Goal: Transaction & Acquisition: Purchase product/service

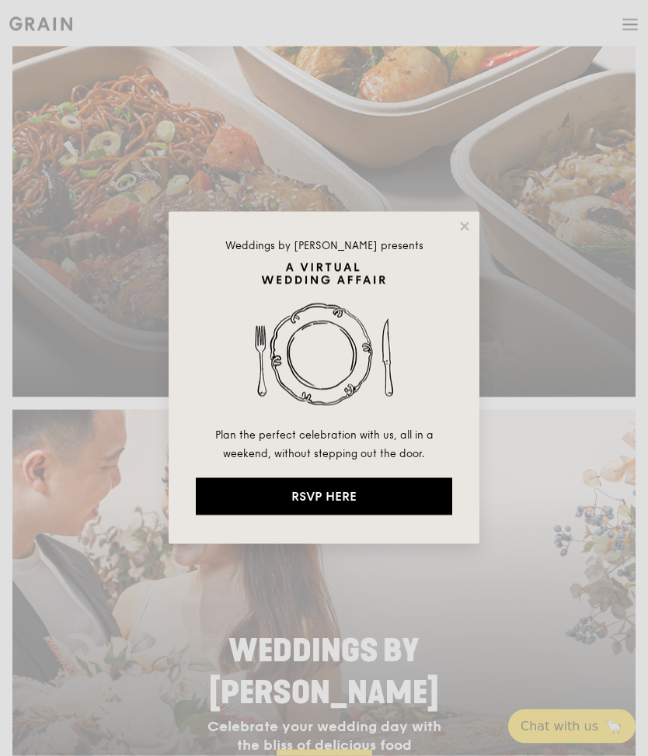
scroll to position [502, 0]
click at [466, 227] on icon at bounding box center [464, 226] width 9 height 9
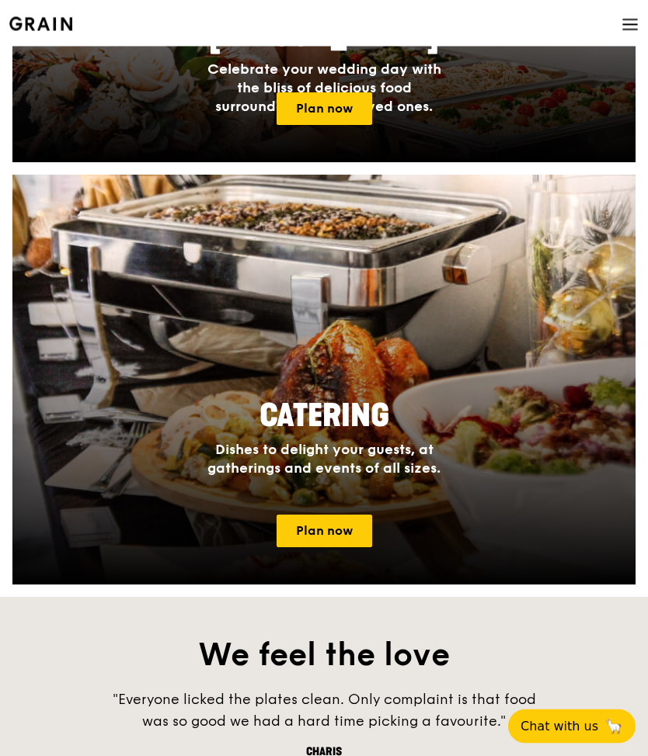
scroll to position [1157, 0]
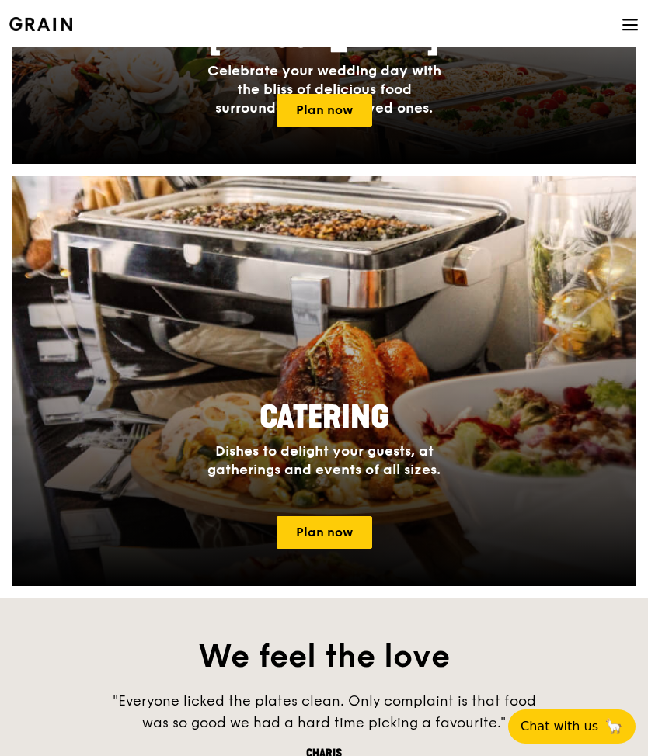
click at [332, 544] on link "Plan now" at bounding box center [324, 532] width 96 height 33
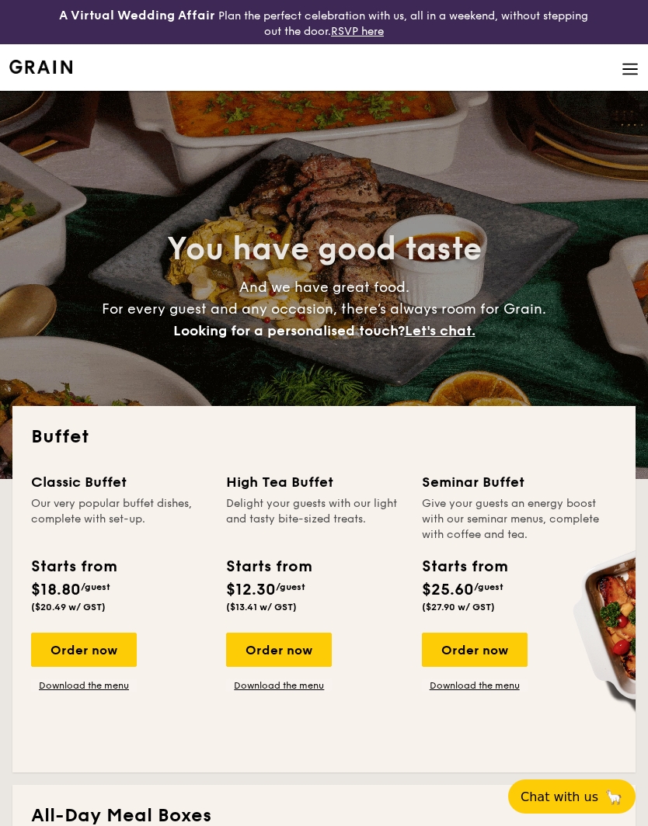
select select
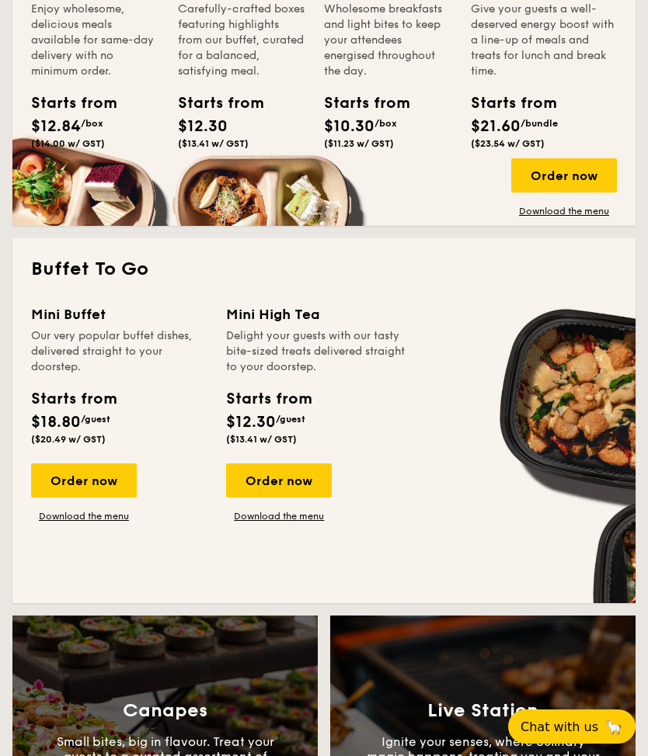
scroll to position [895, 0]
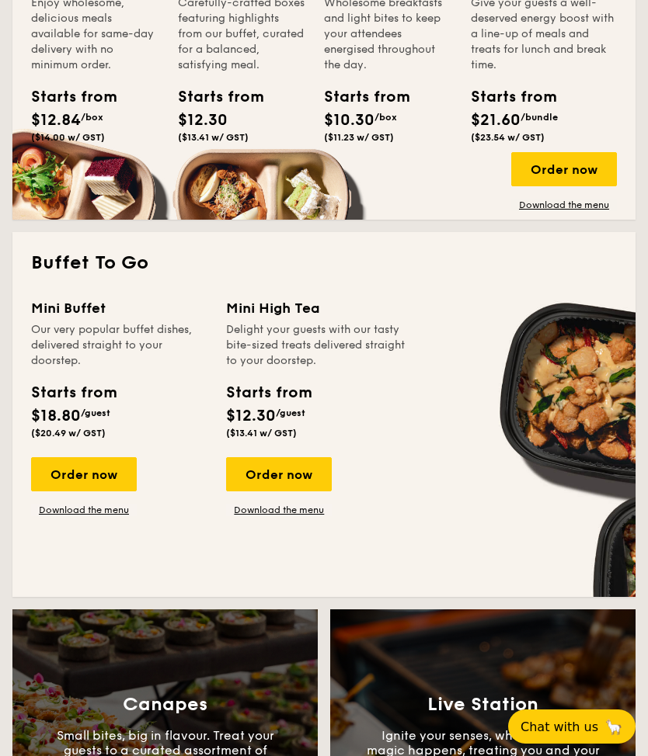
click at [59, 476] on div "Order now" at bounding box center [84, 474] width 106 height 34
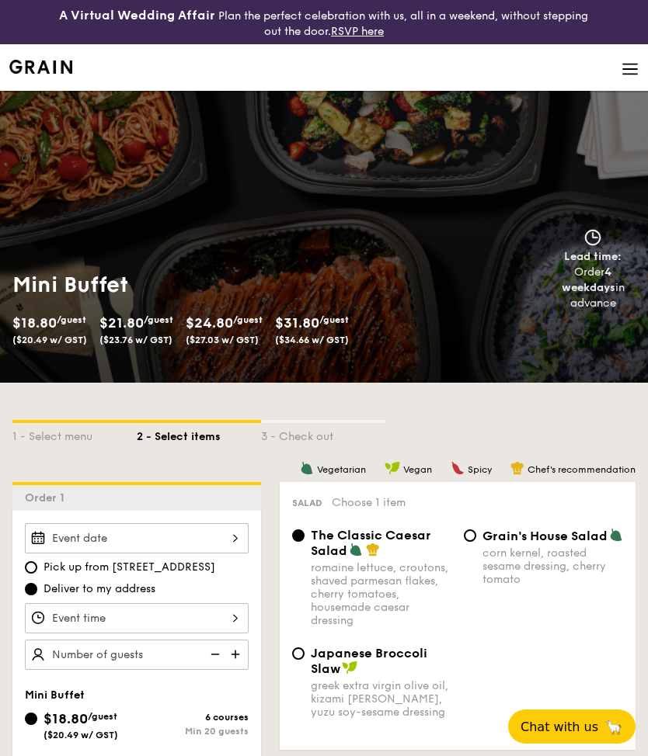
select select
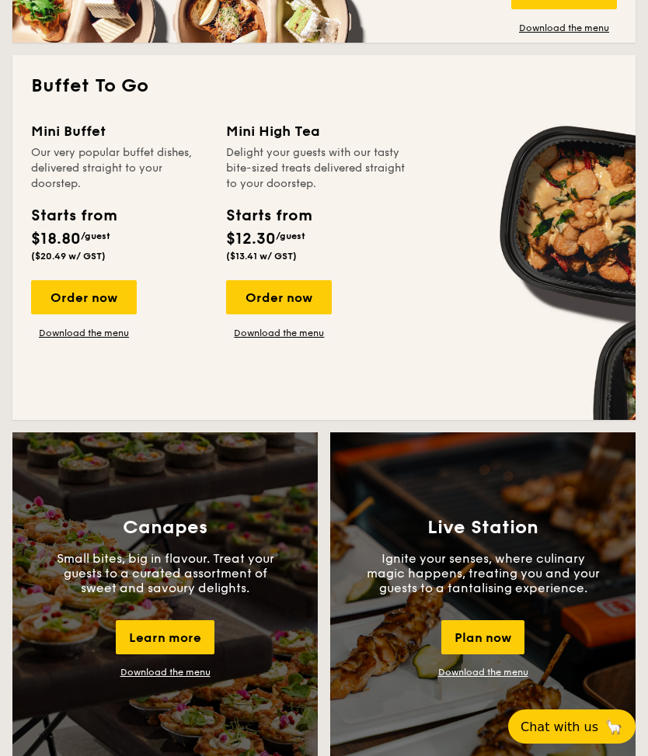
scroll to position [928, 0]
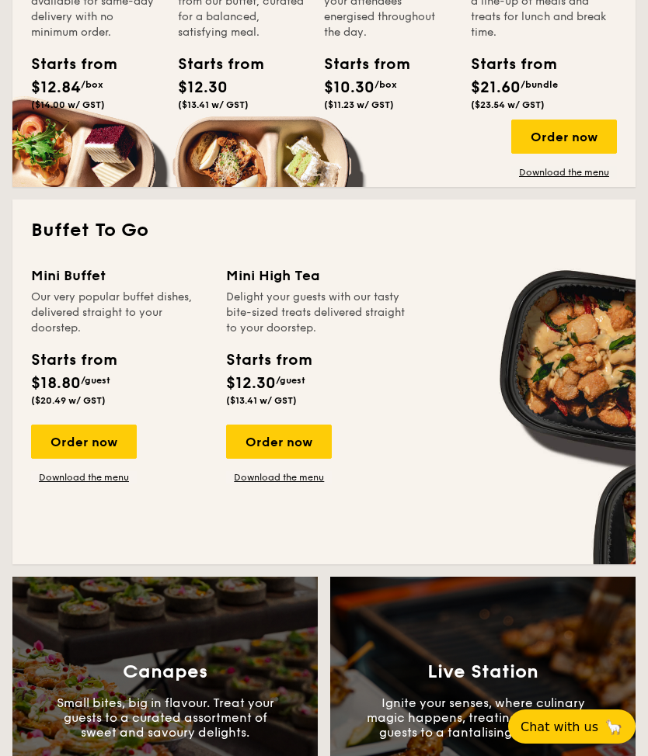
click at [119, 479] on link "Download the menu" at bounding box center [84, 477] width 106 height 12
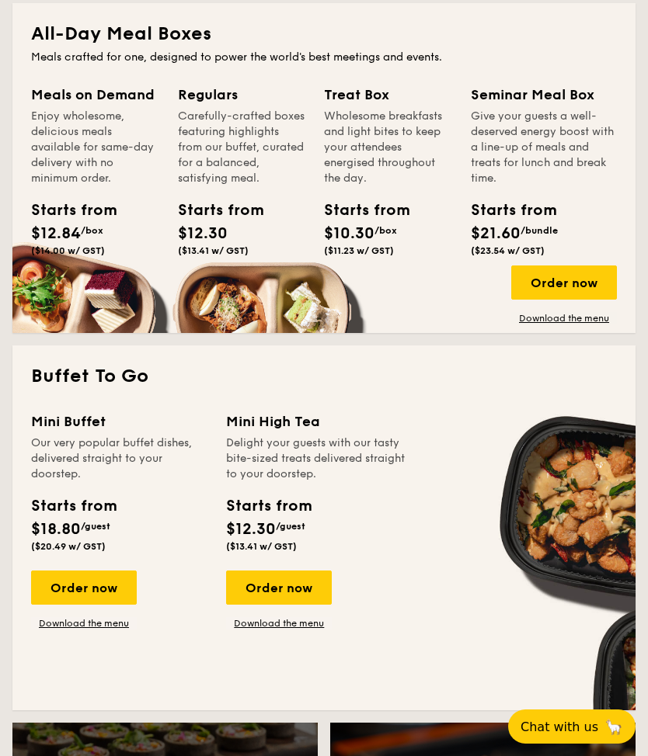
scroll to position [769, 0]
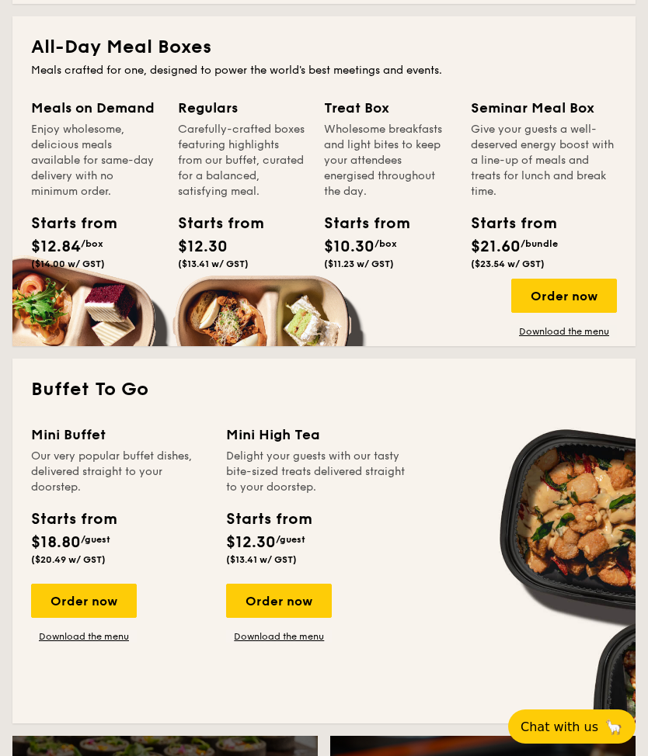
click at [116, 600] on div "Order now" at bounding box center [84, 601] width 106 height 34
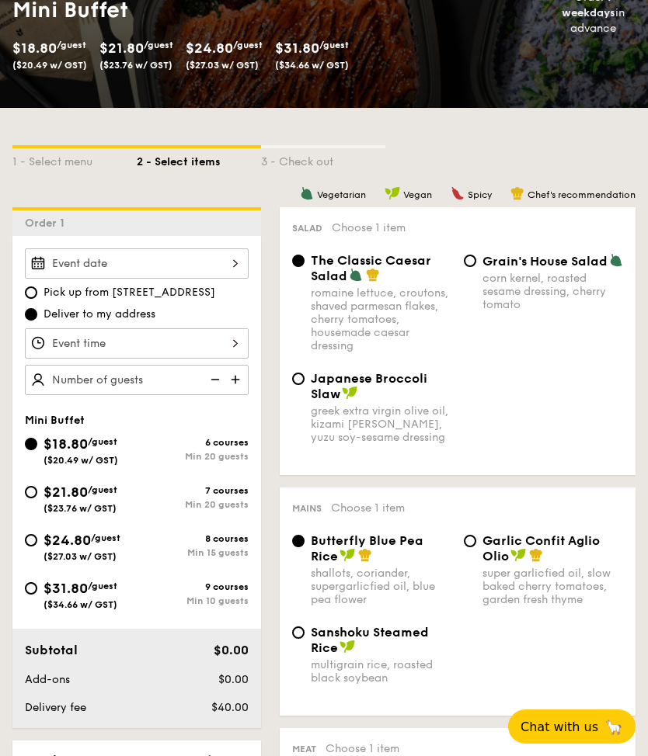
scroll to position [271, 0]
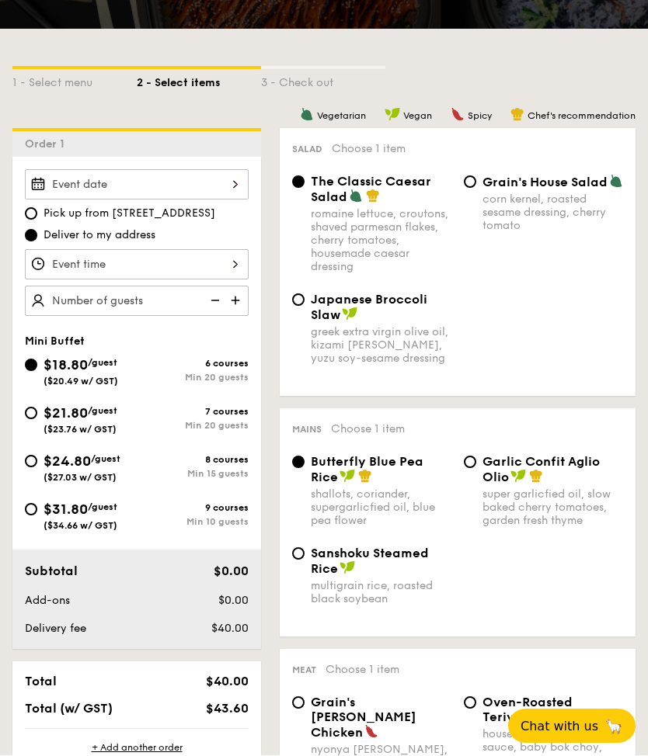
click at [36, 412] on input "$21.80 /guest ($23.76 w/ GST) 7 courses Min 20 guests" at bounding box center [31, 414] width 12 height 12
radio input "true"
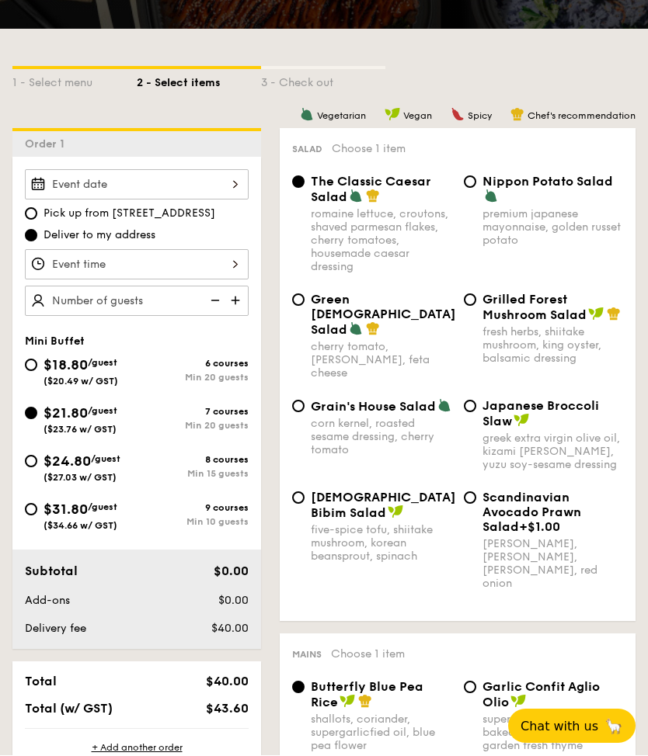
radio input "true"
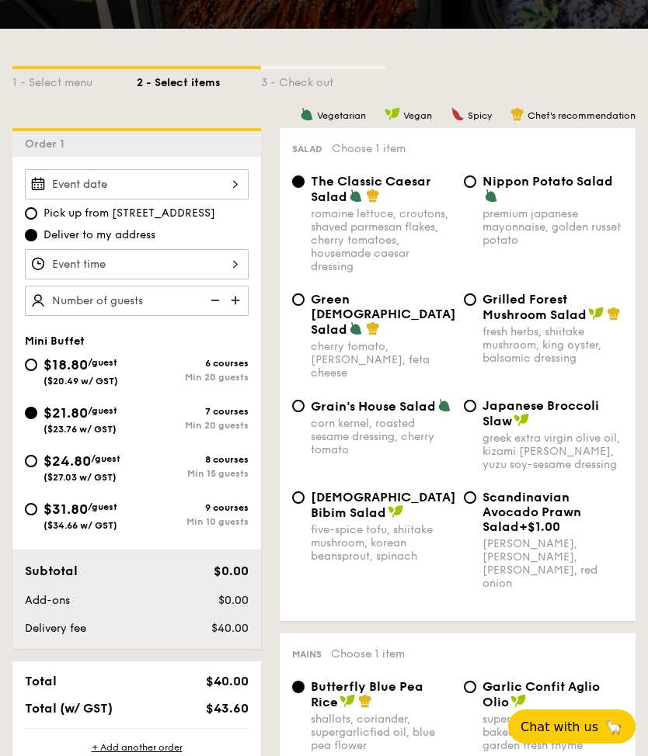
click at [465, 178] on input "Nippon Potato Salad premium japanese mayonnaise, golden russet potato" at bounding box center [470, 181] width 12 height 12
radio input "true"
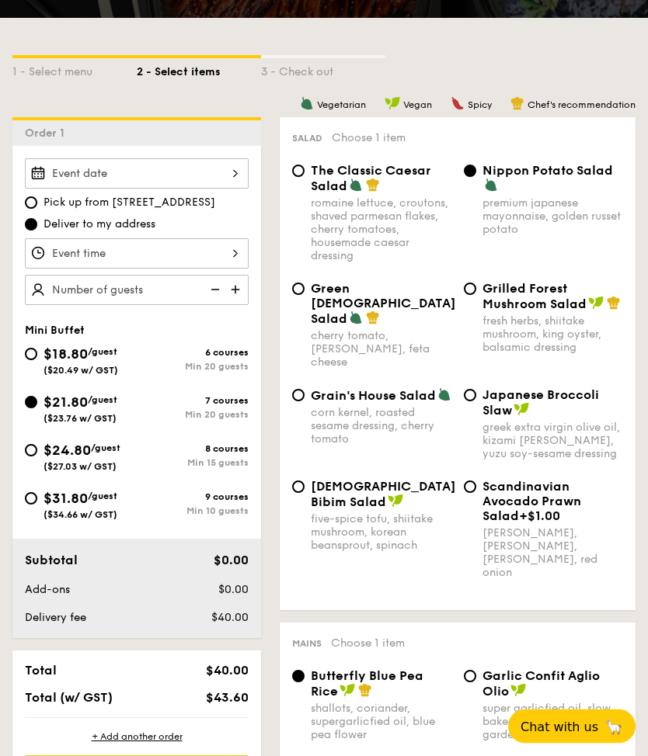
scroll to position [366, 0]
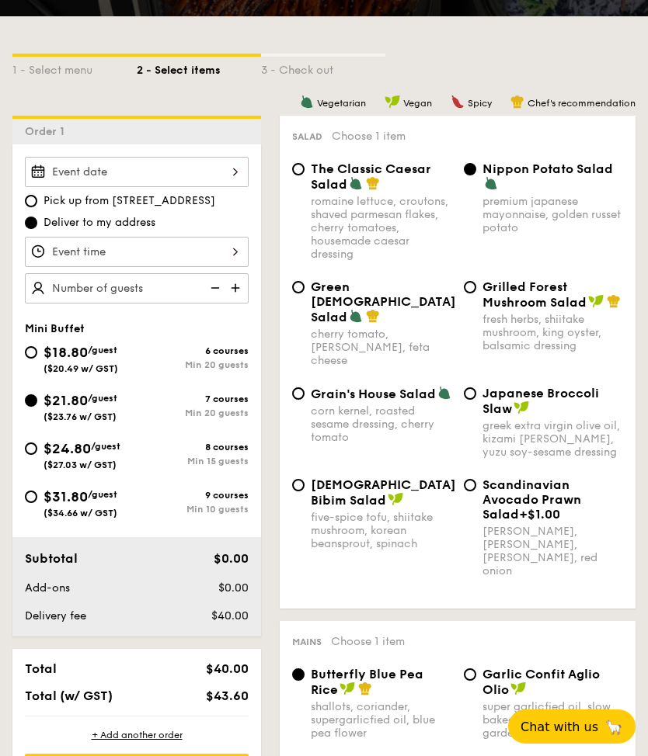
click at [311, 166] on span "The Classic Caesar Salad" at bounding box center [371, 177] width 120 height 30
click at [304, 166] on input "The Classic Caesar Salad romaine lettuce, croutons, shaved parmesan flakes, che…" at bounding box center [298, 169] width 12 height 12
radio input "true"
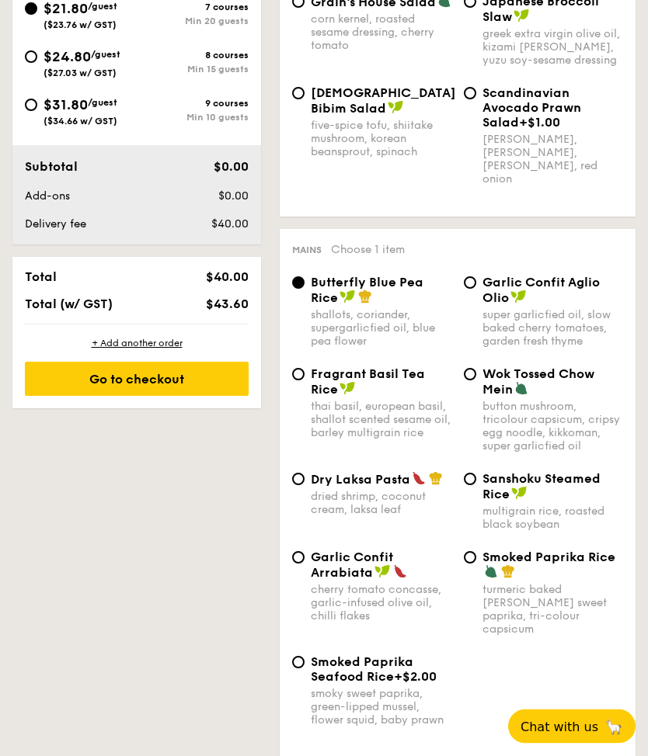
scroll to position [759, 0]
click at [340, 472] on span "Dry Laksa Pasta" at bounding box center [360, 479] width 99 height 15
click at [304, 473] on input "Dry Laksa Pasta dried shrimp, coconut cream, laksa leaf" at bounding box center [298, 479] width 12 height 12
radio input "true"
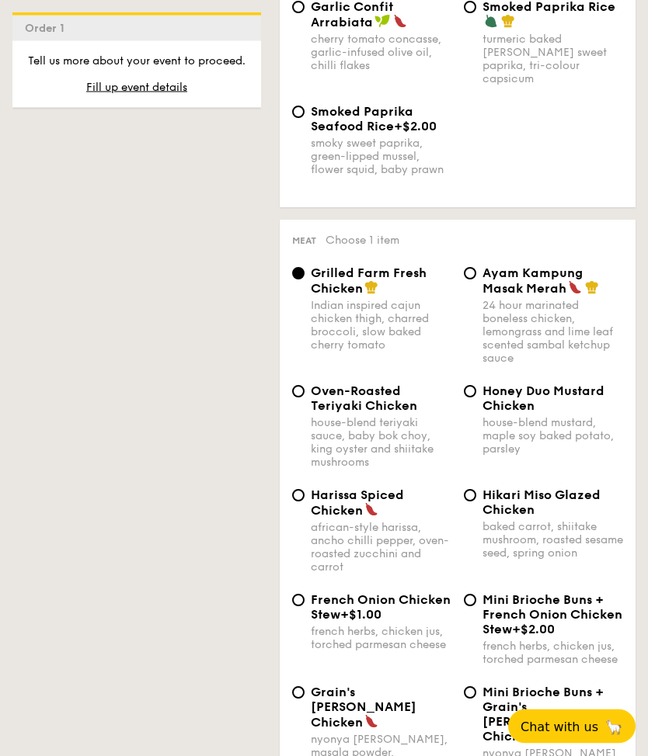
scroll to position [1311, 0]
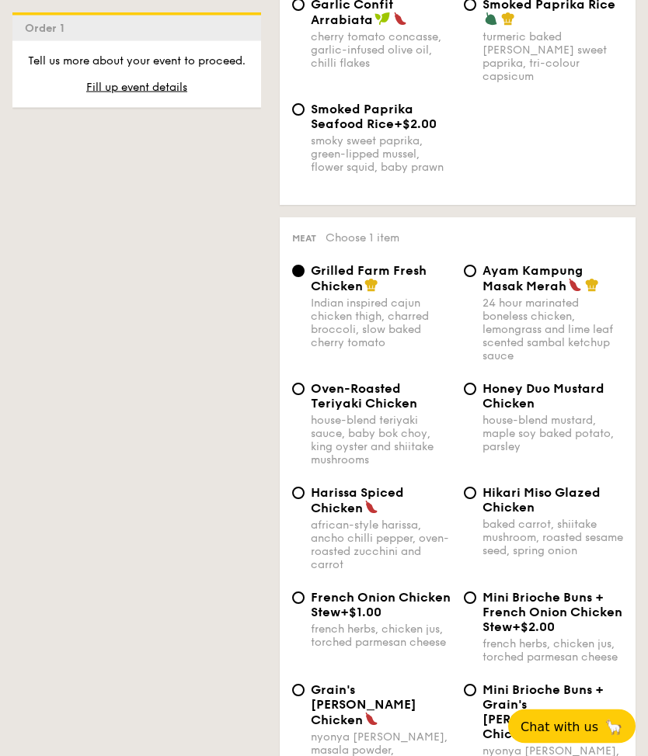
click at [530, 280] on div "Ayam Kampung Masak Merah 24 hour marinated boneless chicken, lemongrass and lim…" at bounding box center [552, 313] width 141 height 99
click at [476, 278] on input "Ayam Kampung Masak Merah 24 hour marinated boneless chicken, lemongrass and lim…" at bounding box center [470, 272] width 12 height 12
radio input "true"
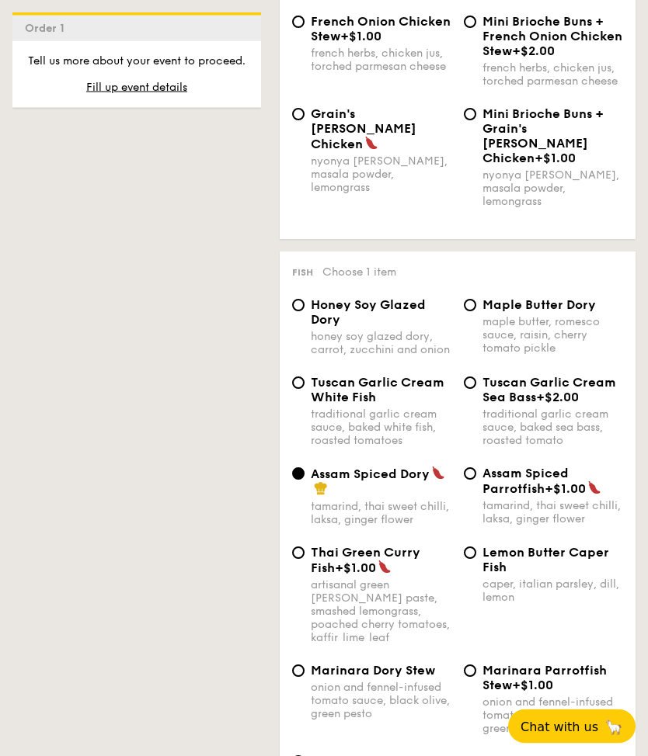
scroll to position [1885, 0]
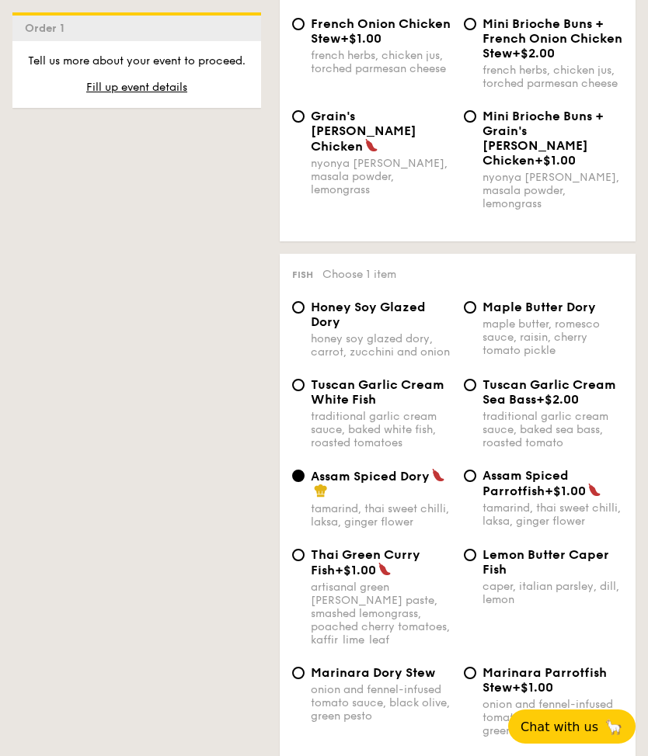
click at [364, 377] on span "Tuscan Garlic Cream White Fish" at bounding box center [378, 392] width 134 height 30
click at [304, 379] on input "Tuscan Garlic Cream White Fish traditional garlic cream sauce, baked white fish…" at bounding box center [298, 385] width 12 height 12
radio input "true"
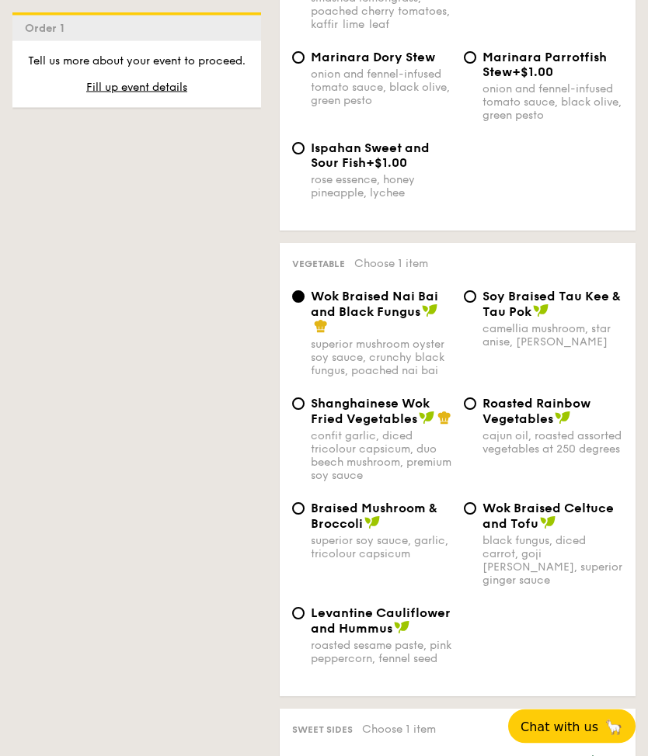
scroll to position [2500, 0]
click at [381, 502] on span "Braised Mushroom & Broccoli" at bounding box center [374, 517] width 126 height 30
click at [304, 503] on input "Braised Mushroom & Broccoli superior soy sauce, garlic, tricolour capsicum" at bounding box center [298, 509] width 12 height 12
radio input "true"
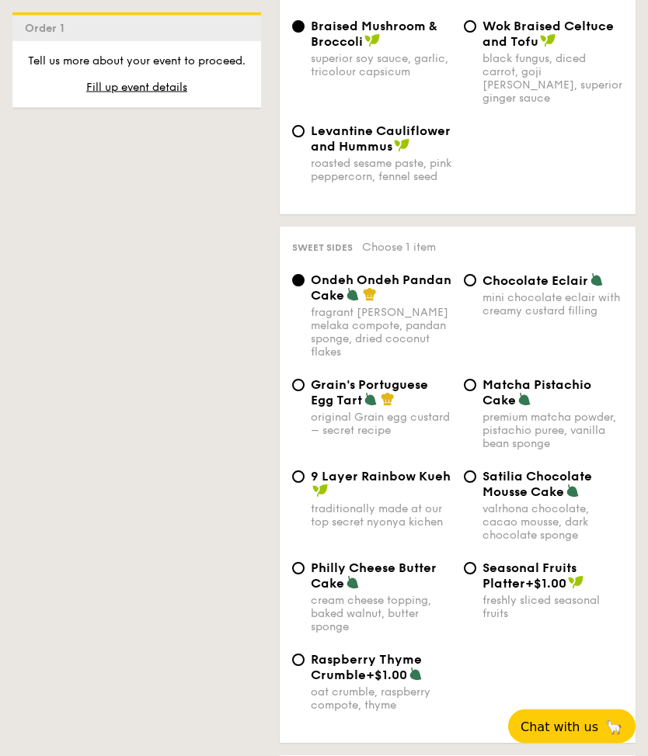
scroll to position [2985, 0]
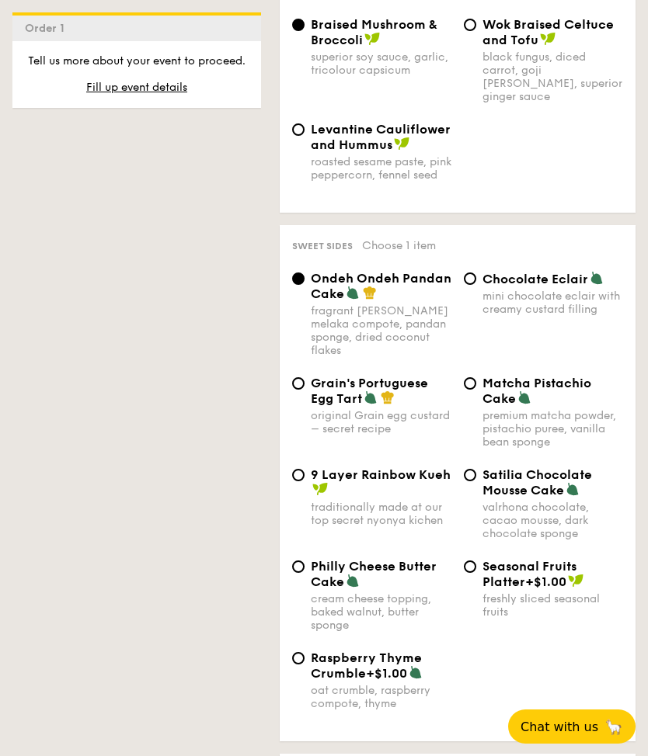
click at [386, 559] on span "Philly Cheese Butter Cake" at bounding box center [374, 574] width 126 height 30
click at [304, 561] on input "Philly Cheese Butter Cake cream cheese topping, baked walnut, butter sponge" at bounding box center [298, 567] width 12 height 12
radio input "true"
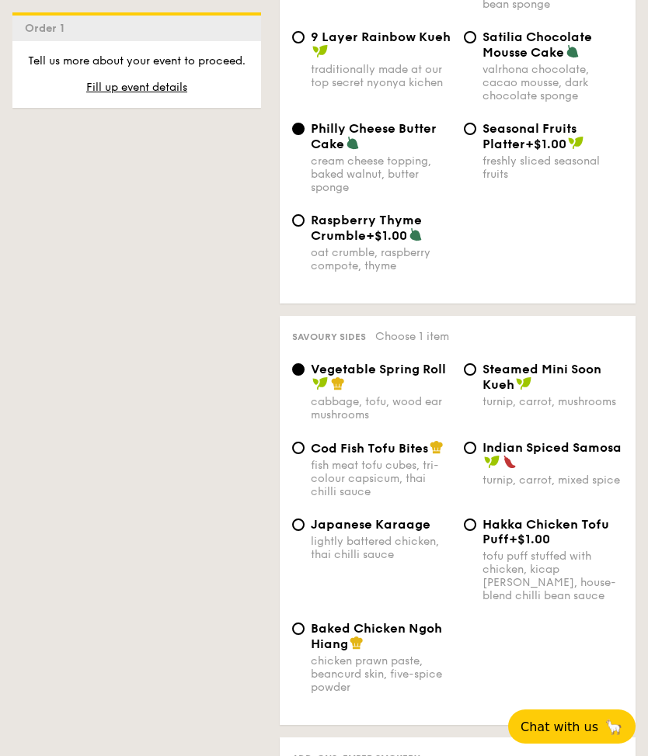
scroll to position [3489, 0]
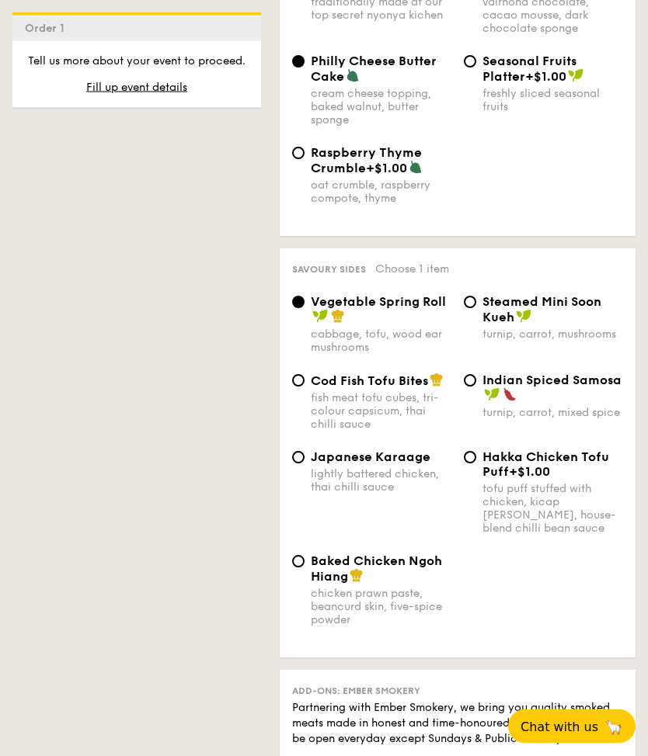
click at [524, 318] on img at bounding box center [524, 317] width 16 height 14
click at [476, 309] on input "Steamed Mini Soon Kueh turnip, carrot, mushrooms" at bounding box center [470, 303] width 12 height 12
radio input "true"
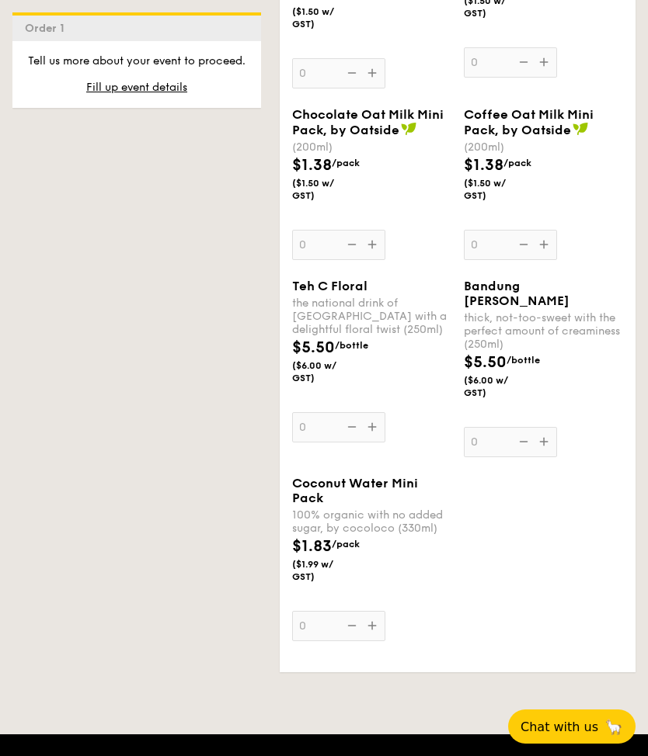
scroll to position [5649, 0]
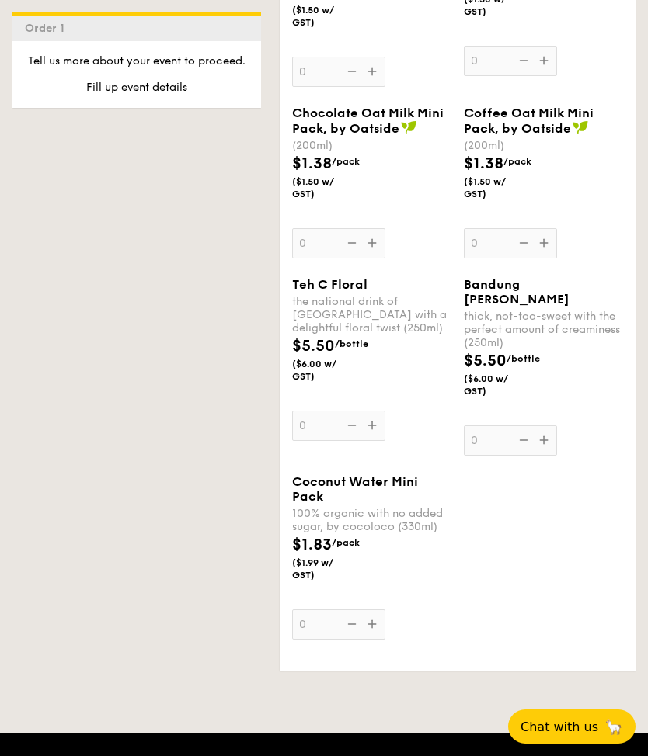
click at [381, 441] on div "Teh C Floral the national drink of Singapore with a delightful floral twist (25…" at bounding box center [371, 359] width 159 height 164
click at [381, 441] on input "0" at bounding box center [338, 426] width 93 height 30
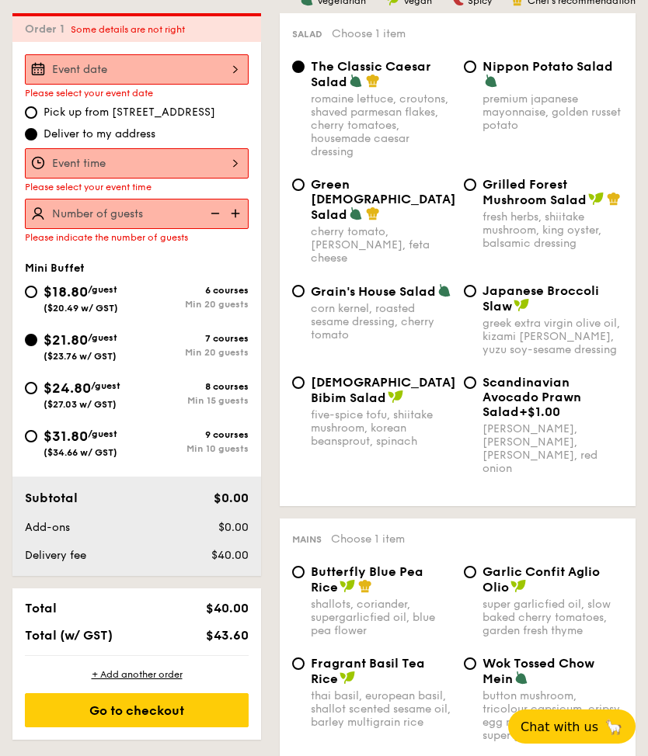
scroll to position [467, 0]
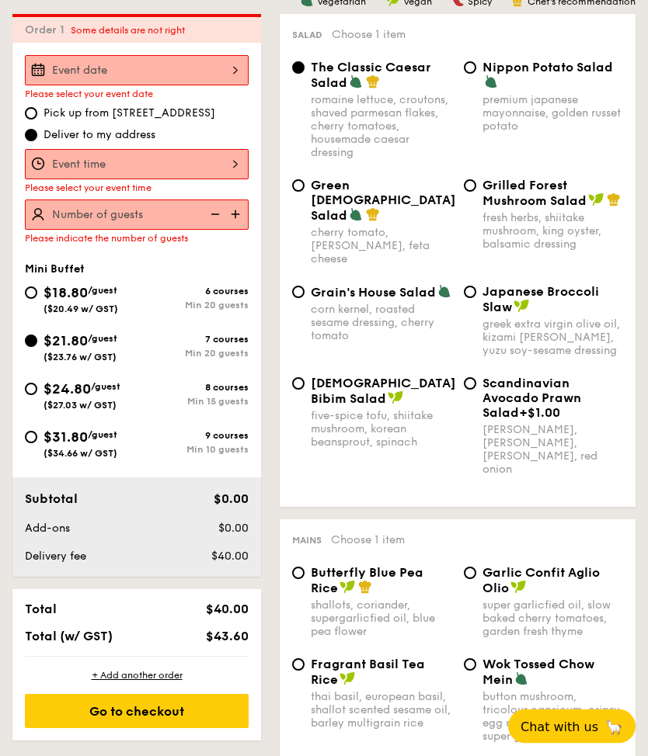
click at [227, 95] on div "Please select your event date" at bounding box center [137, 94] width 224 height 11
click at [234, 76] on div at bounding box center [137, 71] width 224 height 30
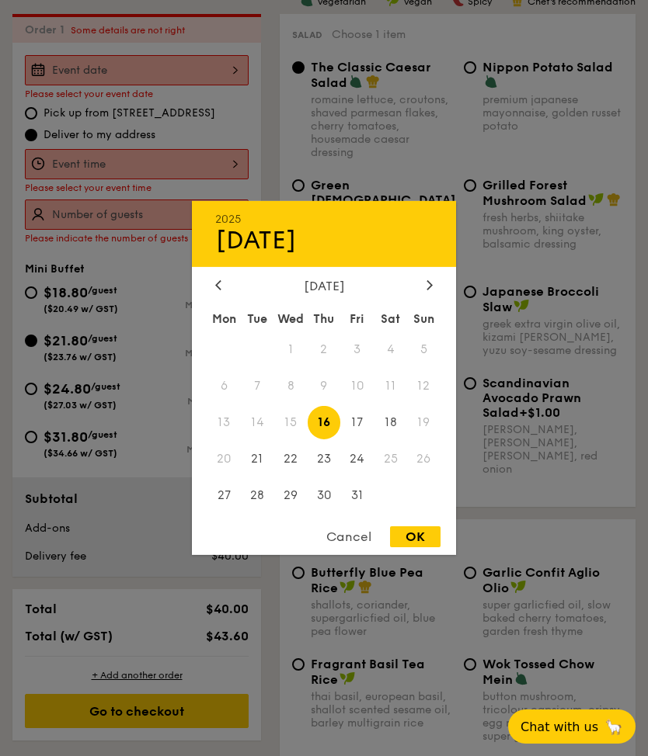
click at [365, 439] on span "17" at bounding box center [356, 422] width 33 height 33
click at [425, 547] on div "OK" at bounding box center [415, 536] width 50 height 21
type input "Oct 17, 2025"
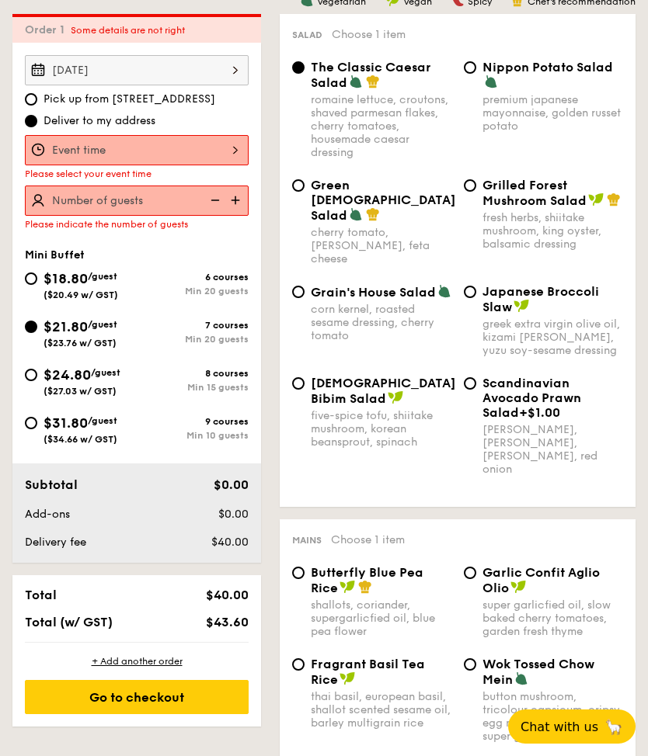
click at [208, 158] on div at bounding box center [137, 150] width 224 height 30
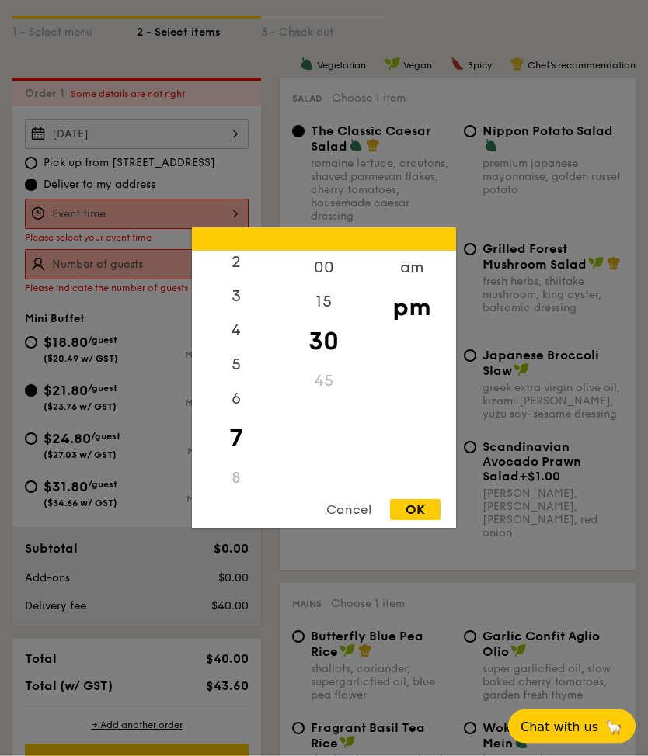
scroll to position [405, 0]
click at [321, 286] on div "00" at bounding box center [324, 269] width 88 height 34
click at [421, 521] on div "OK" at bounding box center [415, 510] width 50 height 21
type input "7:00PM"
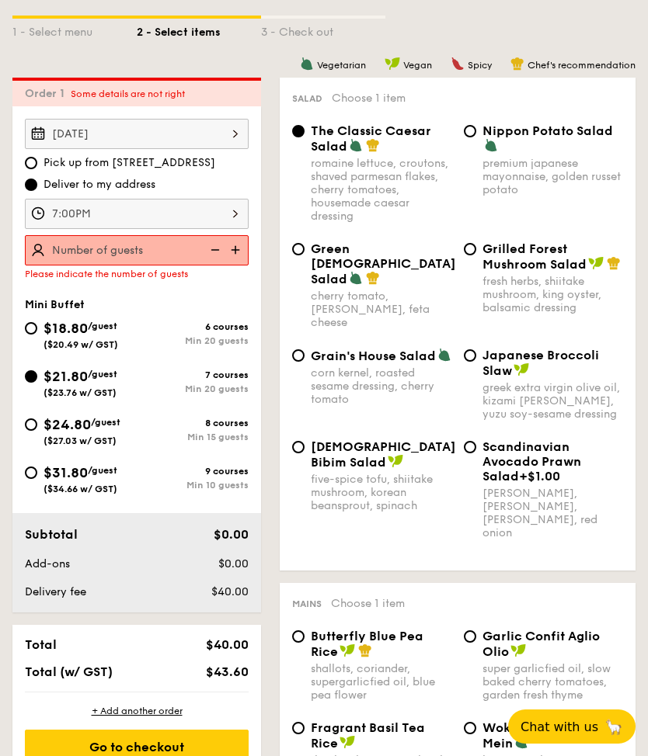
click at [234, 249] on img at bounding box center [236, 250] width 23 height 30
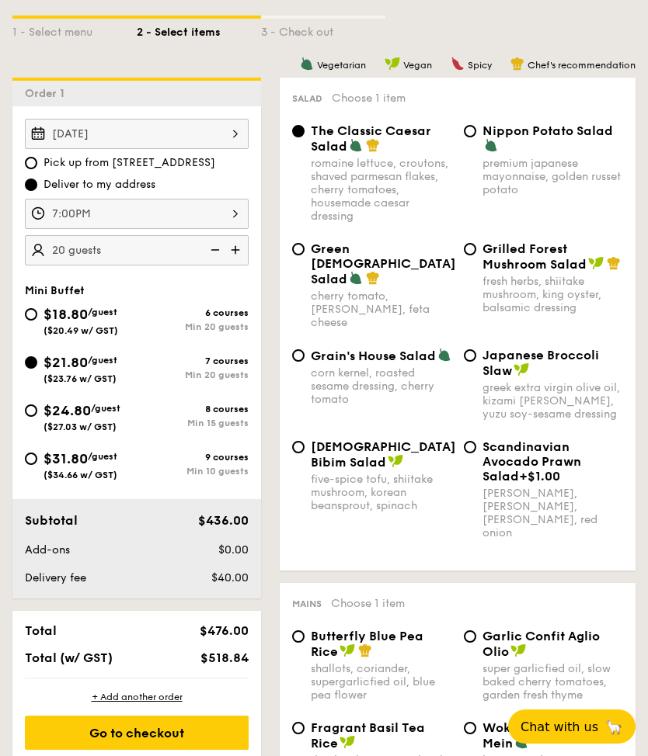
click at [231, 252] on img at bounding box center [236, 250] width 23 height 30
click at [212, 252] on img at bounding box center [213, 250] width 23 height 30
type input "20 guests"
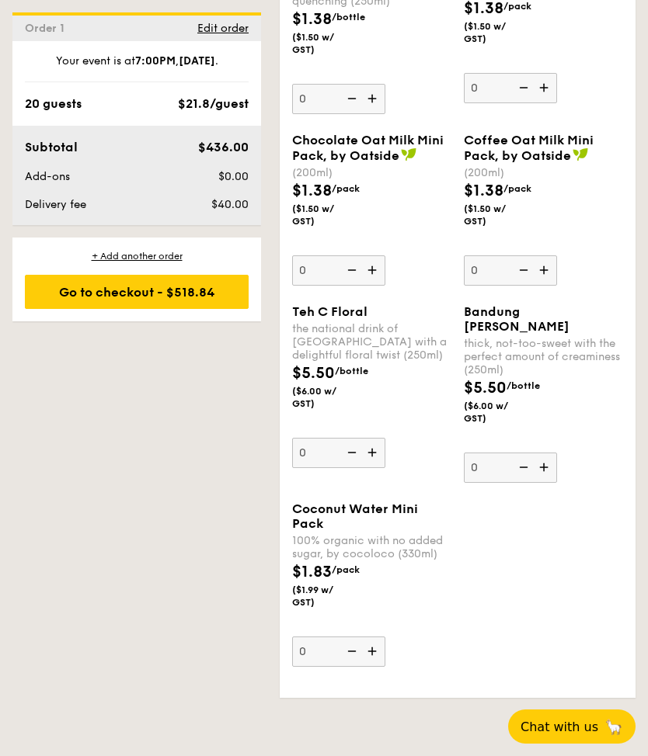
click at [380, 285] on img at bounding box center [373, 270] width 23 height 30
click at [380, 286] on input "0" at bounding box center [338, 270] width 93 height 30
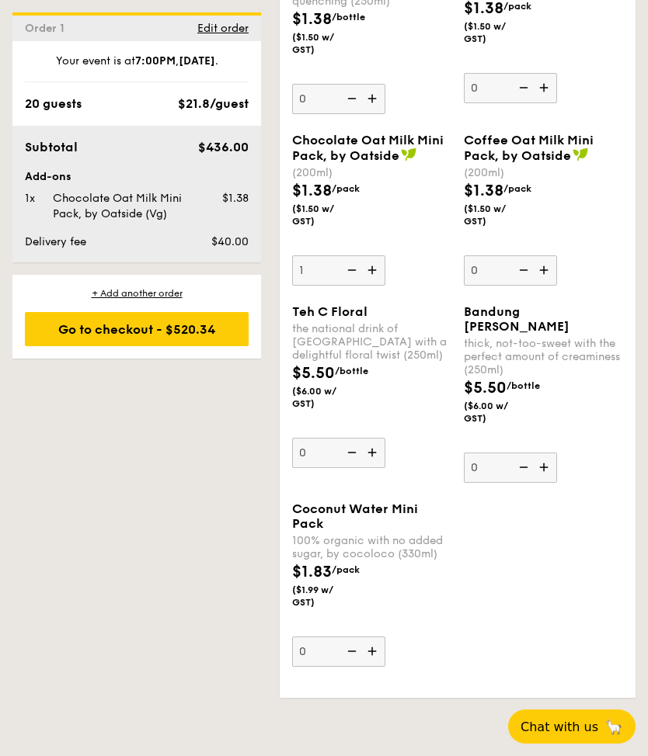
scroll to position [5621, 0]
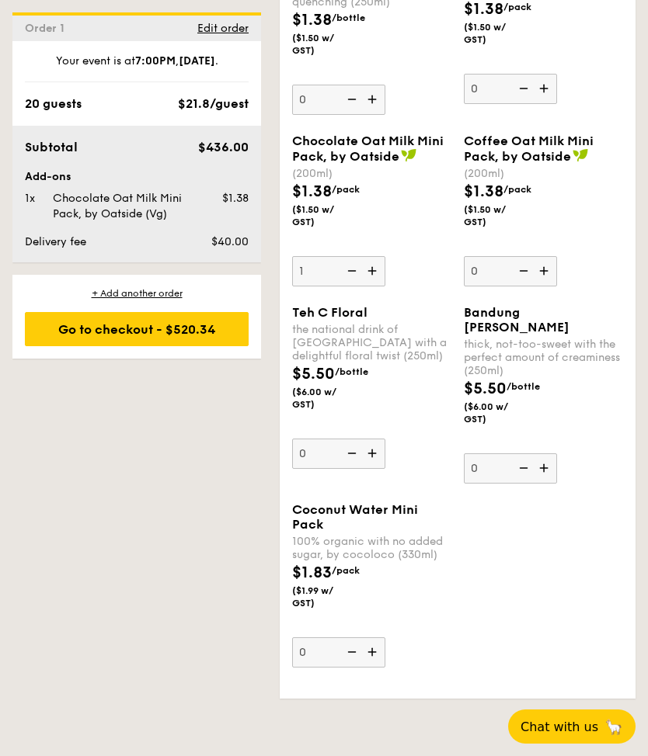
click at [373, 286] on img at bounding box center [373, 271] width 23 height 30
click at [373, 287] on input "1" at bounding box center [338, 271] width 93 height 30
click at [353, 286] on img at bounding box center [350, 271] width 23 height 30
click at [353, 287] on input "2" at bounding box center [338, 271] width 93 height 30
click at [356, 286] on img at bounding box center [350, 271] width 23 height 30
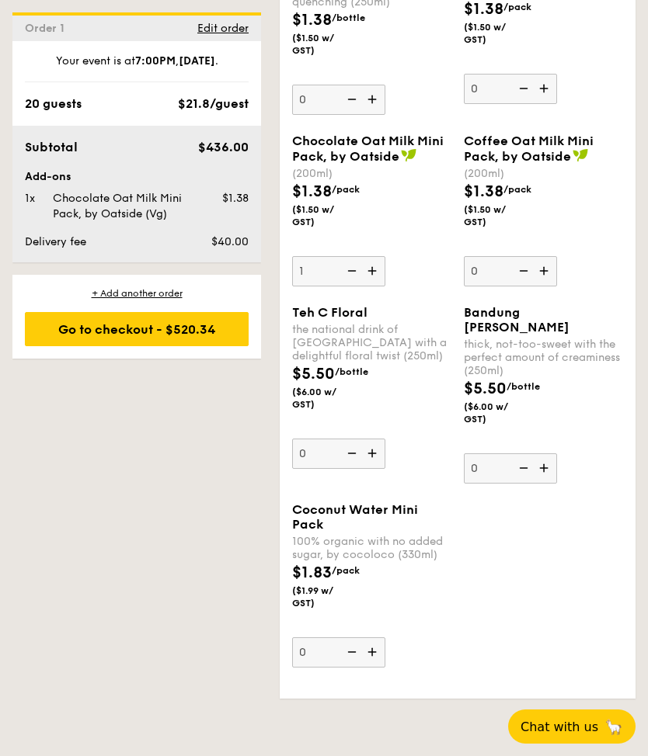
click at [356, 287] on input "1" at bounding box center [338, 271] width 93 height 30
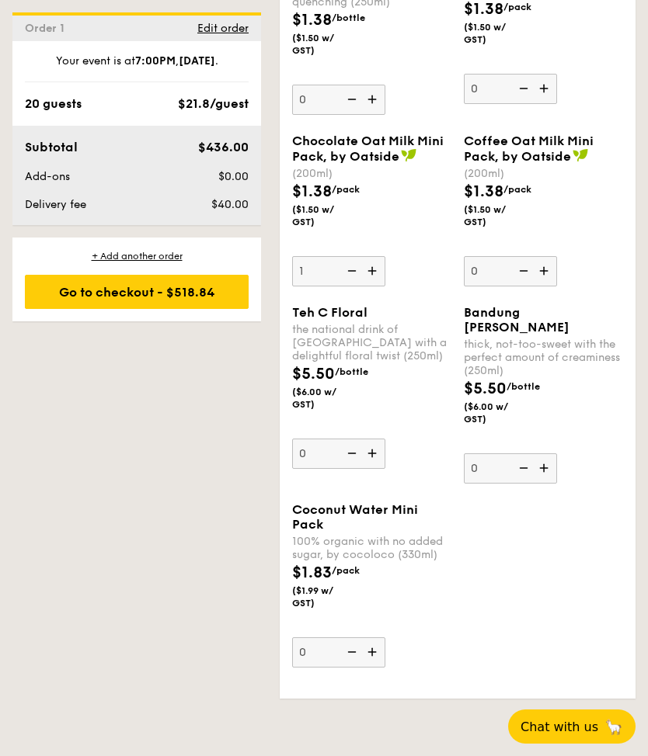
type input "0"
click at [395, 247] on div "$1.38 /pack ($1.50 w/ GST)" at bounding box center [372, 213] width 172 height 67
click at [385, 287] on input "0" at bounding box center [338, 271] width 93 height 30
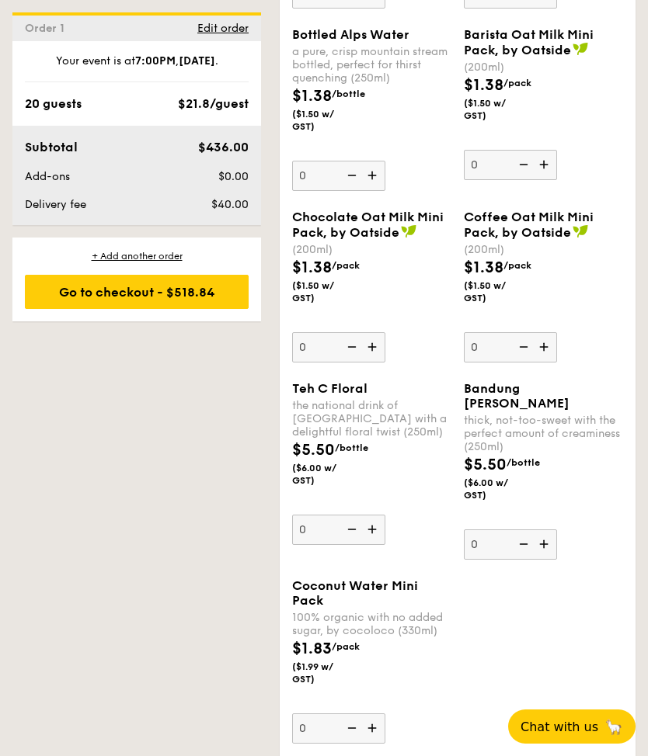
scroll to position [5545, 0]
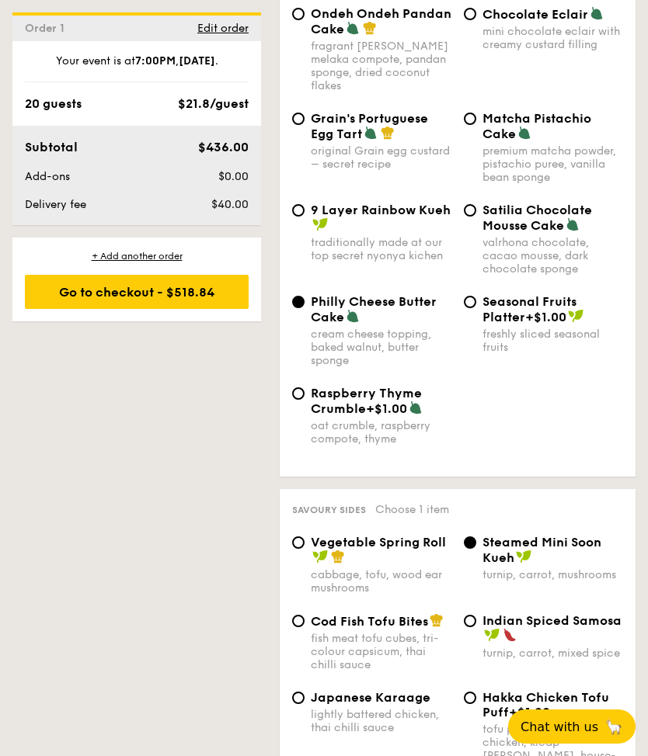
scroll to position [3249, 0]
click at [111, 304] on div "Go to checkout - $518.84" at bounding box center [137, 292] width 224 height 34
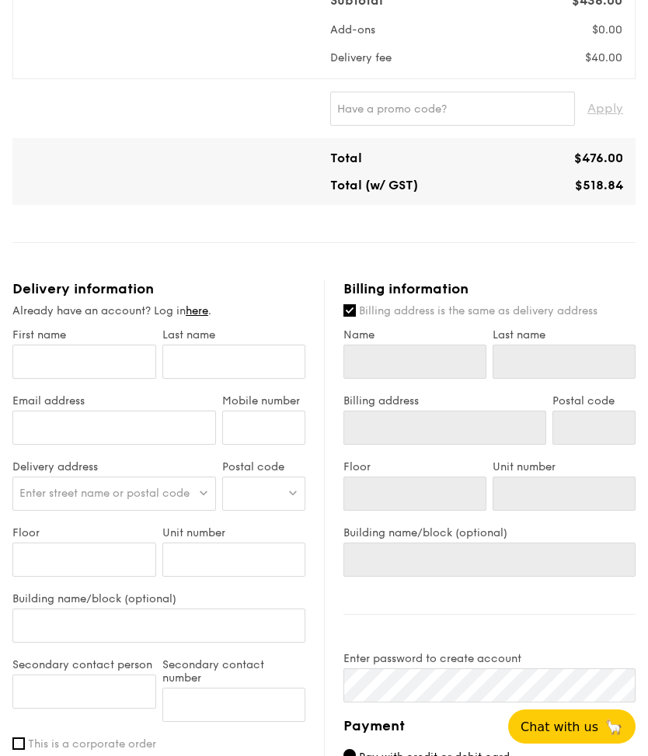
scroll to position [619, 0]
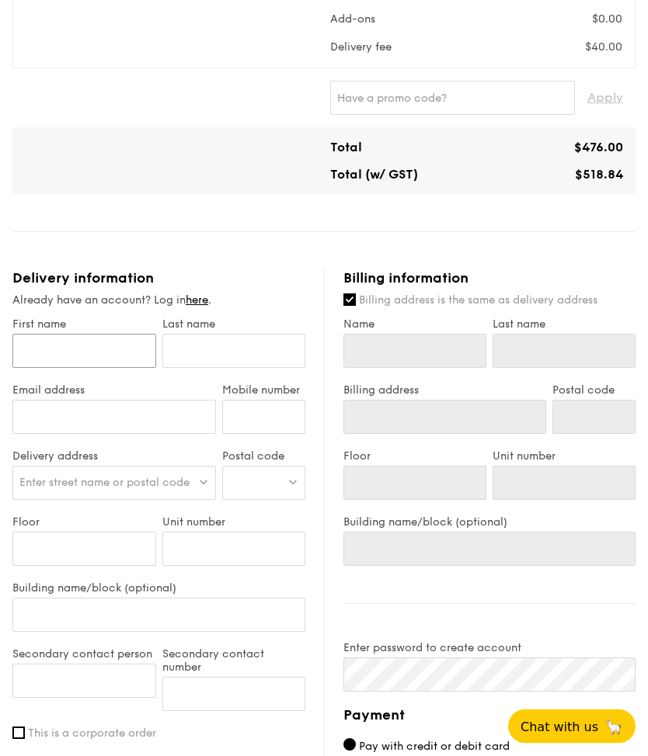
click at [41, 354] on input "First name" at bounding box center [84, 352] width 144 height 34
type input "J"
type input "Je"
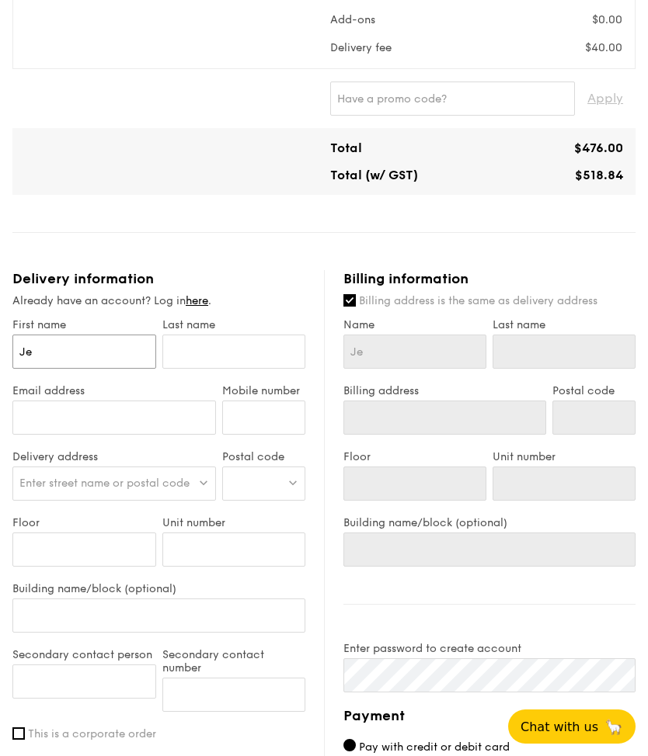
type input "Jer"
type input "Jerm"
type input "Jerma"
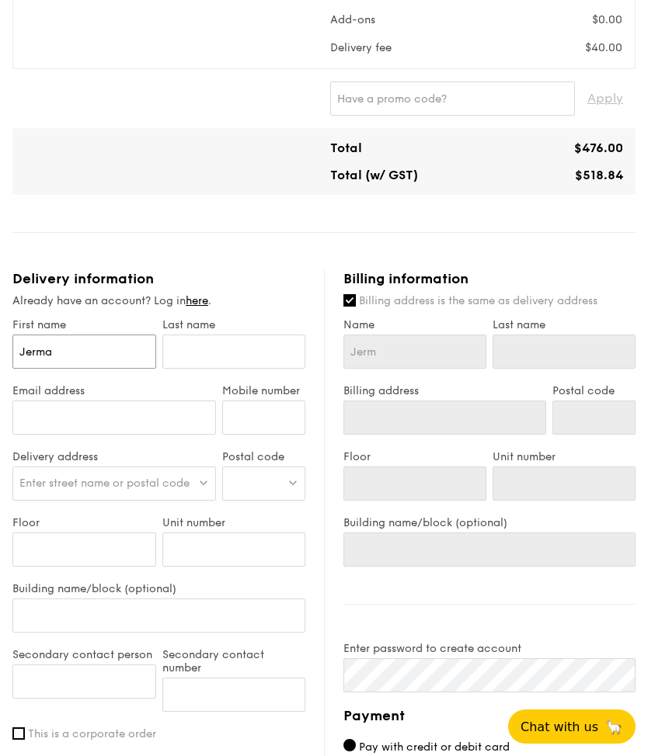
type input "Jerma"
type input "Jermai"
type input "Jermain"
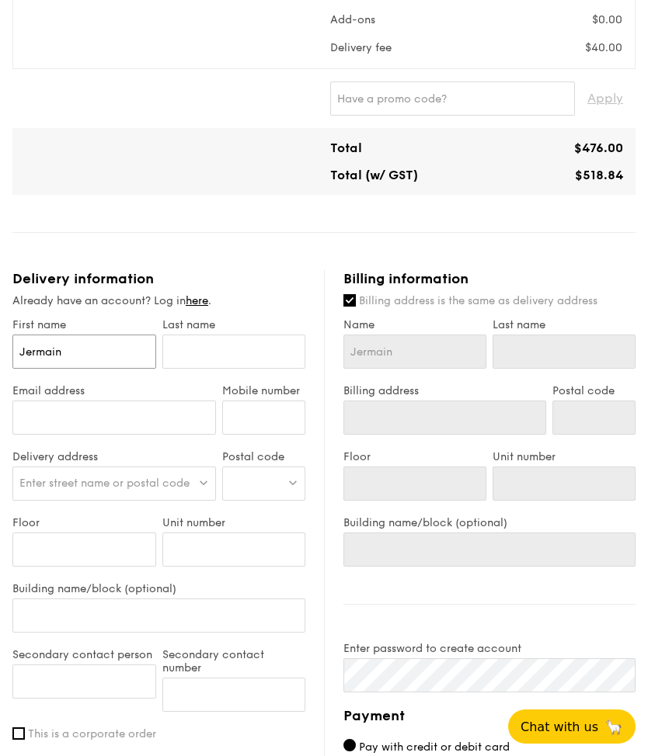
type input "Jermaine"
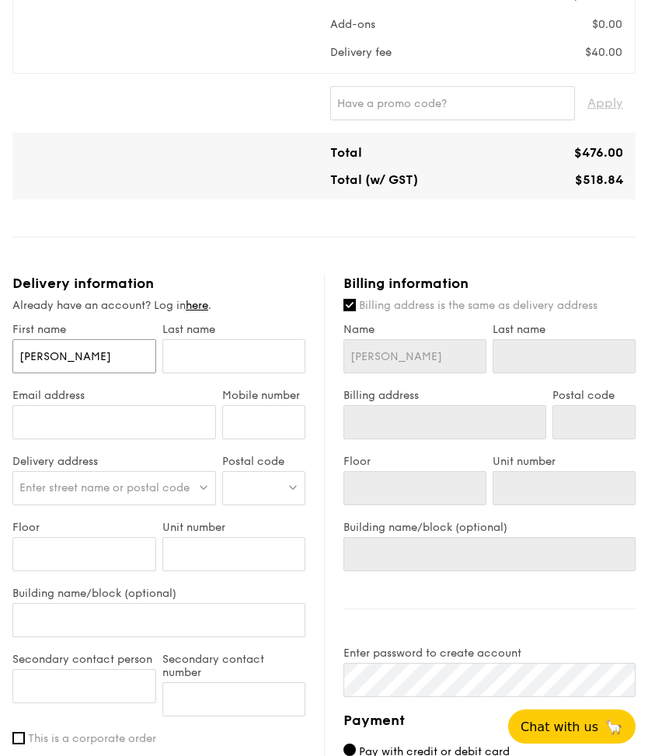
type input "Jermaine"
click at [245, 354] on input "text" at bounding box center [234, 356] width 144 height 34
type input "Y"
type input "Ya"
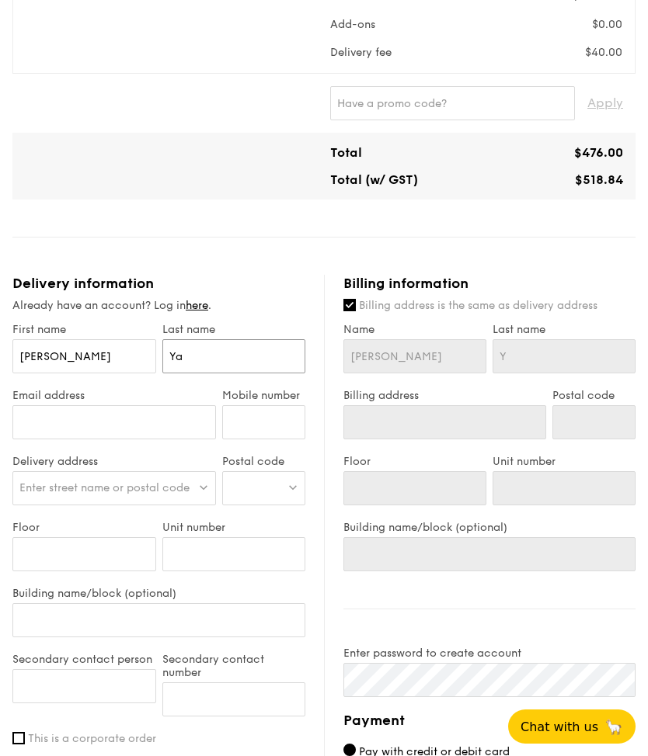
type input "Ya"
type input "Yah"
click at [150, 408] on input "Email address" at bounding box center [113, 422] width 203 height 34
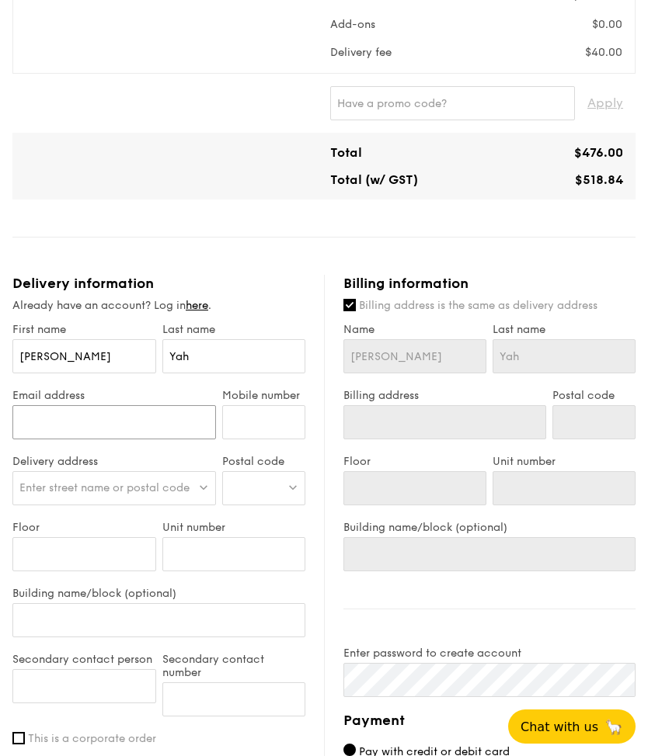
type input "jermaineyah@gmail.com"
type input "92733890"
click at [64, 487] on span "Enter street name or postal code" at bounding box center [104, 487] width 170 height 13
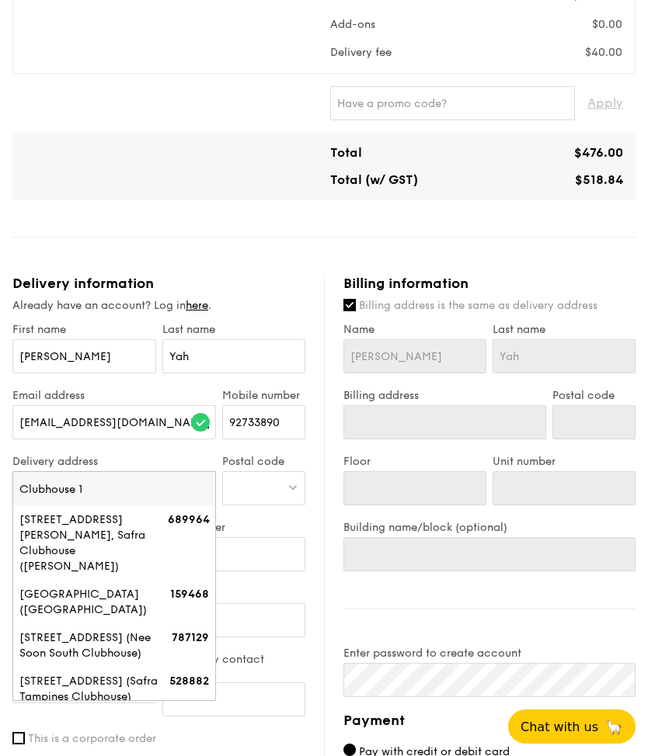
click at [182, 487] on input "Clubhouse 1" at bounding box center [114, 489] width 202 height 34
click at [180, 492] on input "Clubhouse 1" at bounding box center [114, 489] width 202 height 34
click at [179, 498] on input "Clubhouse 1" at bounding box center [114, 489] width 202 height 34
type input "C"
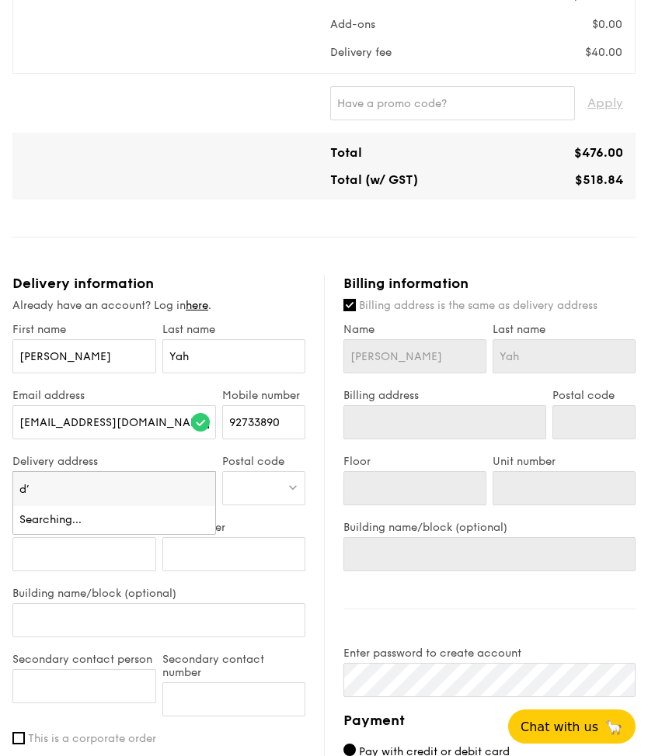
type input "d"
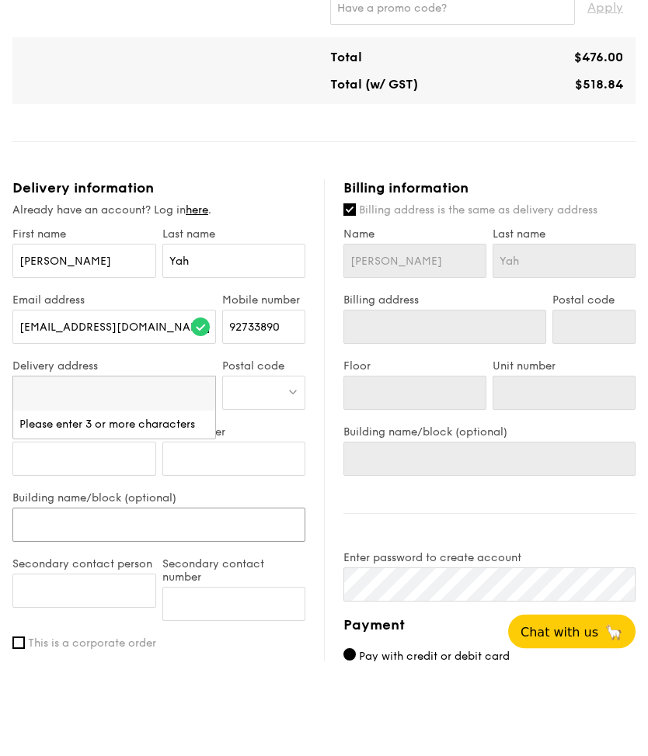
click at [243, 603] on input "Building name/block (optional)" at bounding box center [158, 620] width 293 height 34
type input "D"
type input "D’"
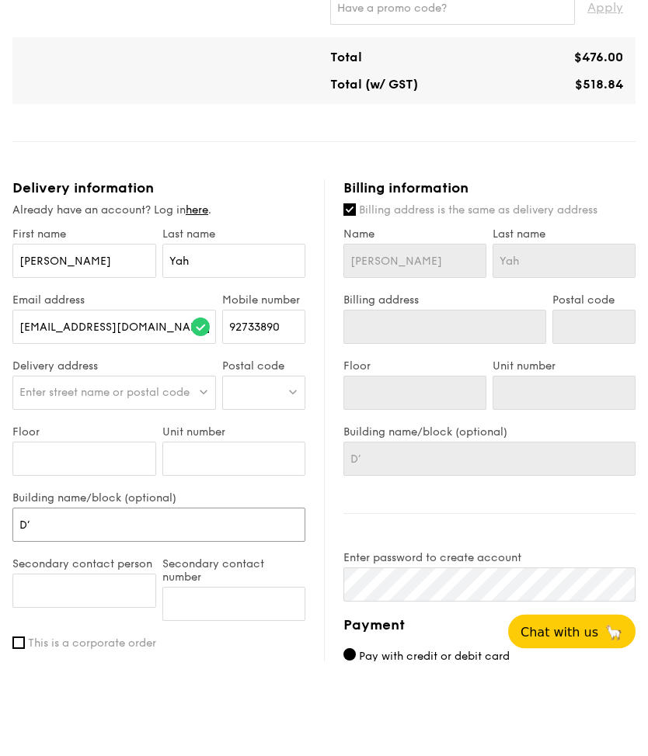
type input "D’N"
type input "D’Ne"
type input "D’Nes"
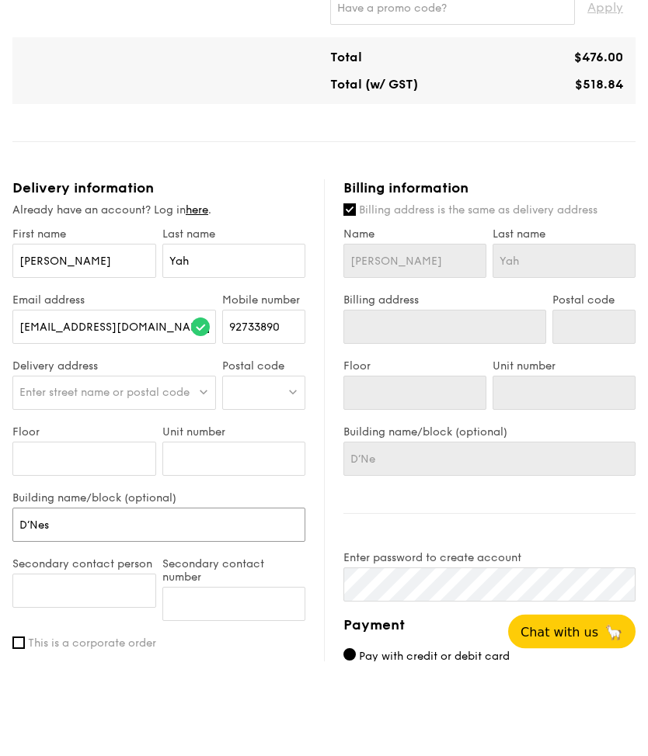
type input "D’Nes"
type input "D’Nest"
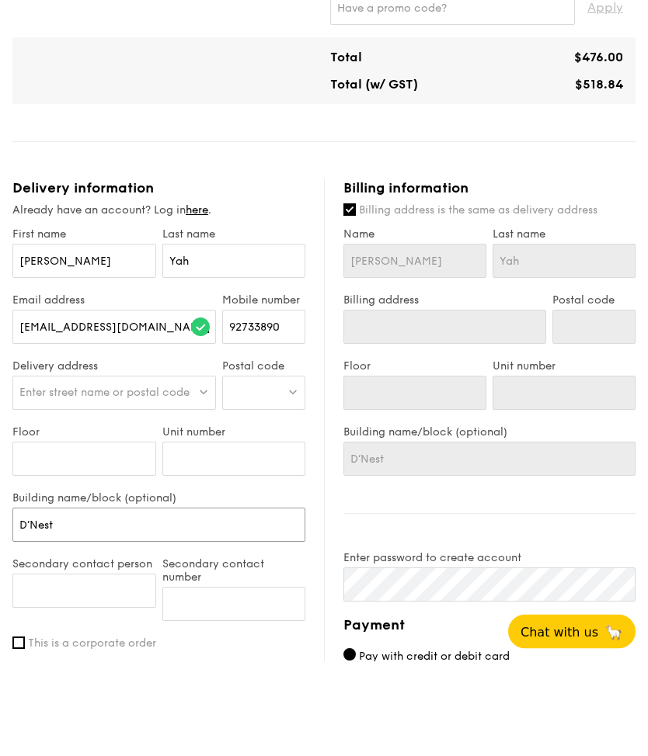
type input "D’Nest C"
type input "D’Nest Co"
type input "D’Nest Con"
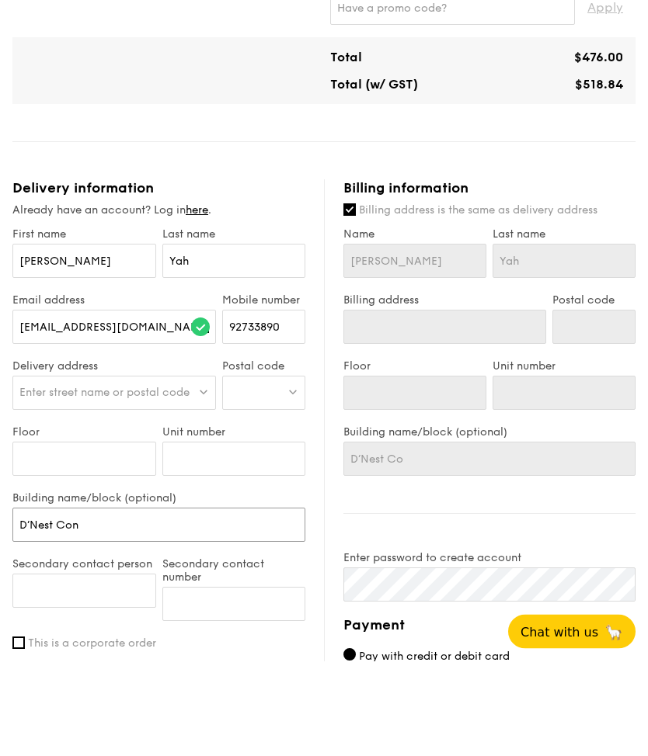
type input "D’Nest Con"
type input "D’Nest Cond"
type input "D’Nest Condo"
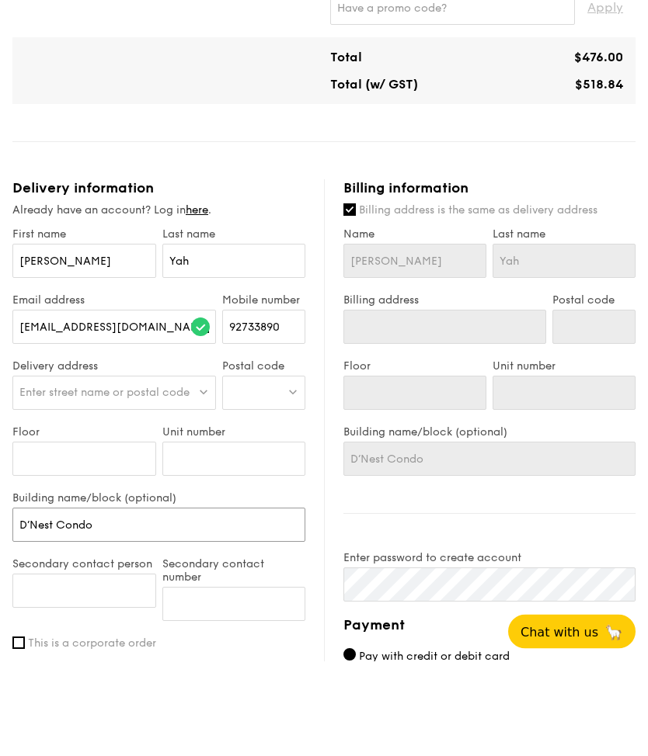
type input "D’Nest Condom"
type input "D’Nest Condomi"
type input "D’Nest Condomin"
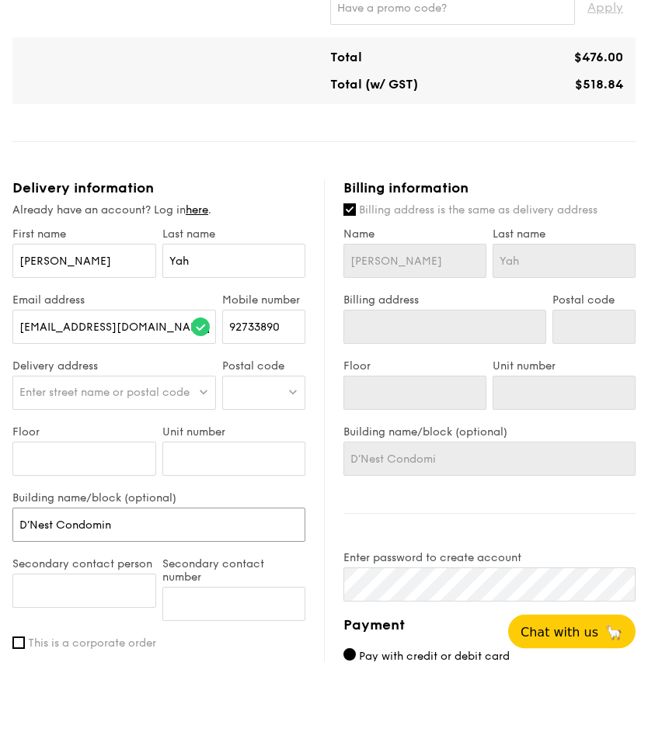
type input "D’Nest Condomin"
type input "D’Nest Condomini"
type input "D’Nest Condominiu"
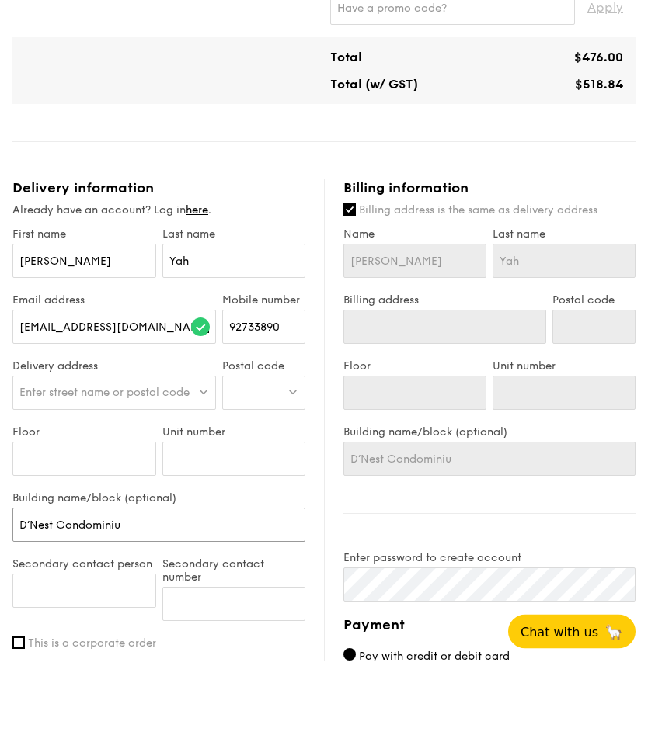
type input "D’Nest Condominium"
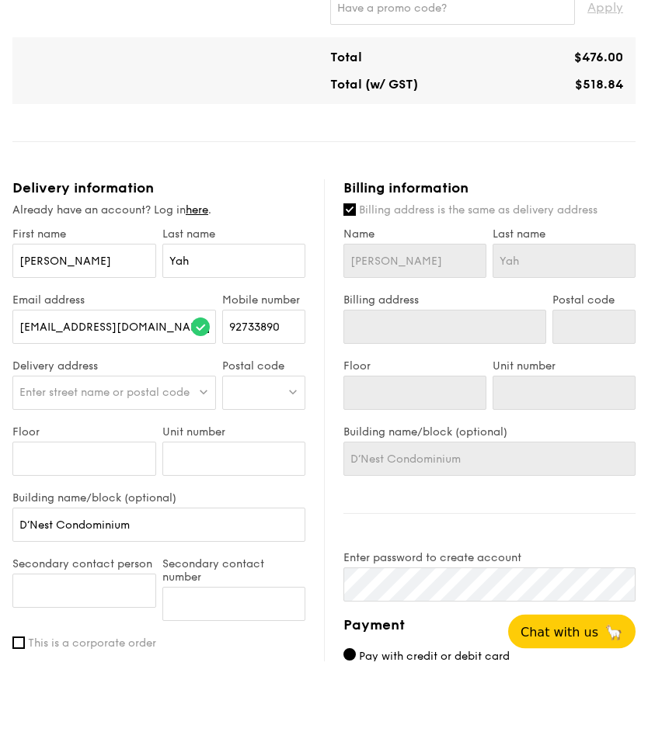
click at [158, 481] on span "Enter street name or postal code" at bounding box center [104, 487] width 170 height 13
click at [130, 537] on input "Floor" at bounding box center [84, 554] width 144 height 34
click at [279, 471] on div at bounding box center [264, 488] width 84 height 34
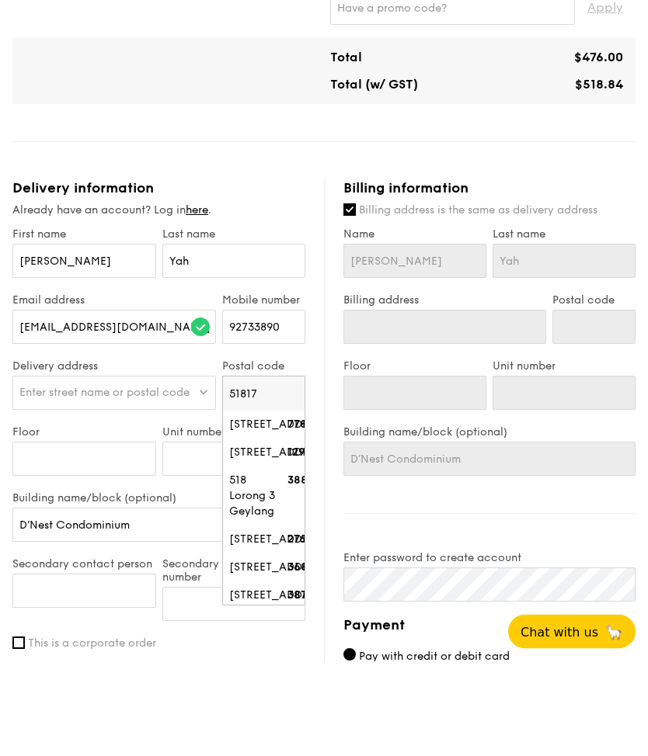
type input "518178"
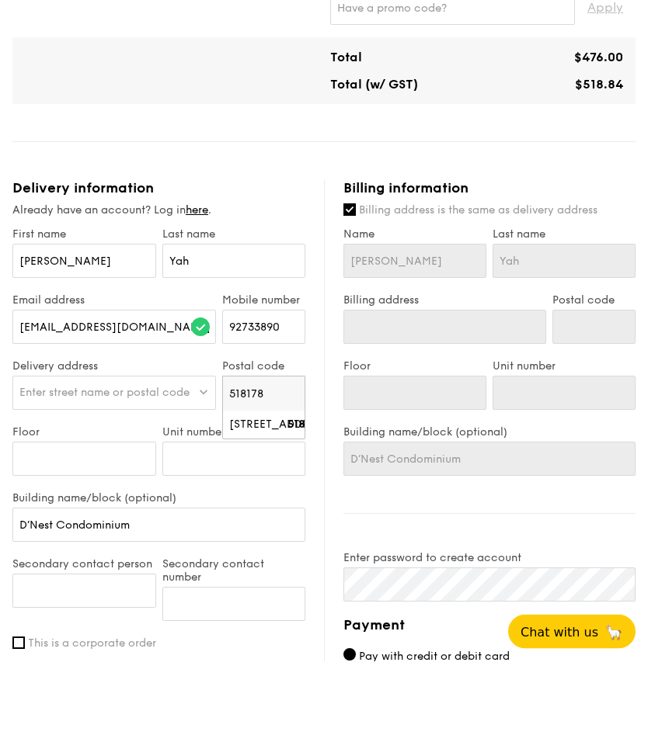
click at [269, 512] on div "127 Pasir Ris Grove" at bounding box center [255, 520] width 52 height 16
type input "127 Pasir Ris Grove"
type input "518178"
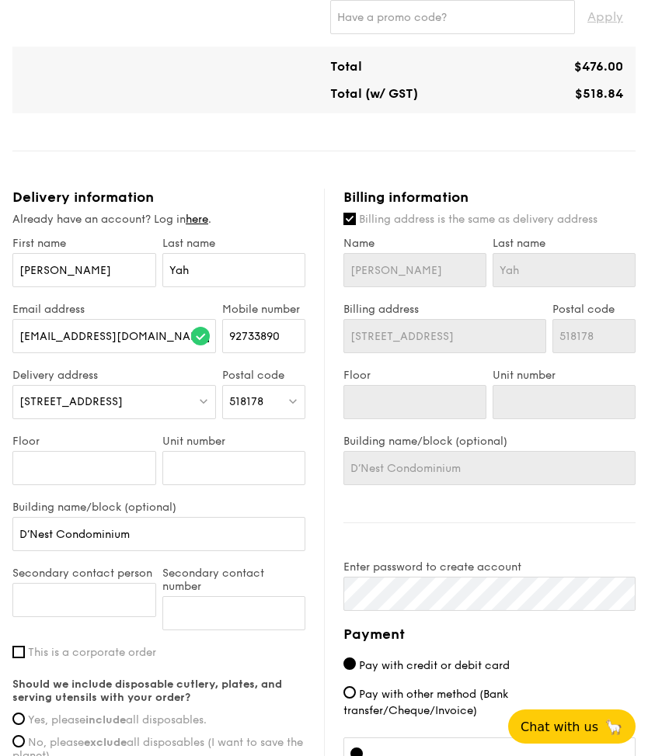
scroll to position [652, 0]
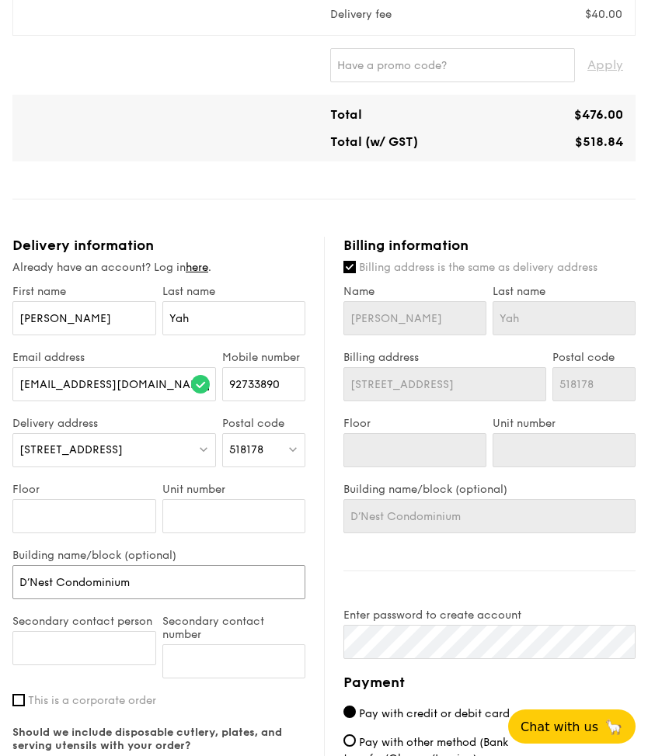
click at [210, 586] on input "D’Nest Condominium" at bounding box center [158, 582] width 293 height 34
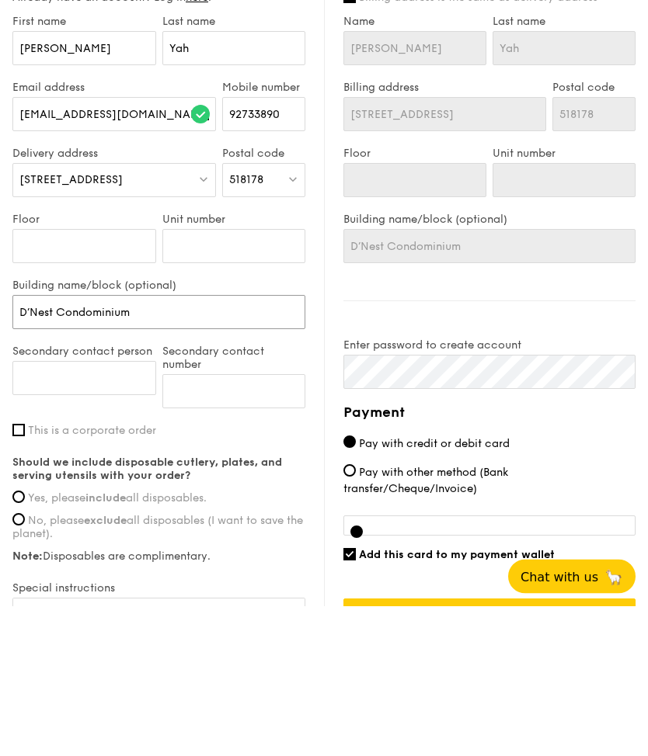
type input "D’Nest Condominium C"
type input "D’Nest Condominium Cl"
type input "D’Nest Condominium Clu"
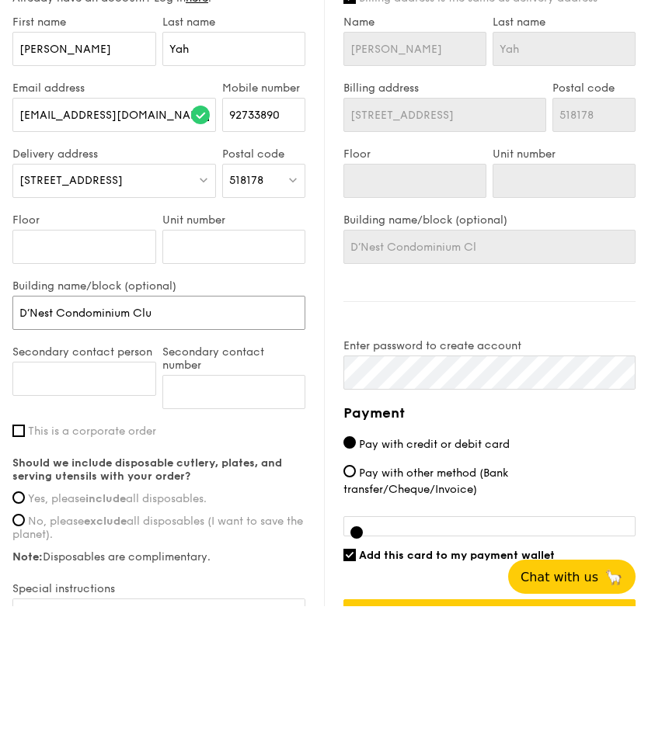
type input "D’Nest Condominium Clu"
type input "D’Nest Condominium Club"
type input "D’Nest Condominium Clubh"
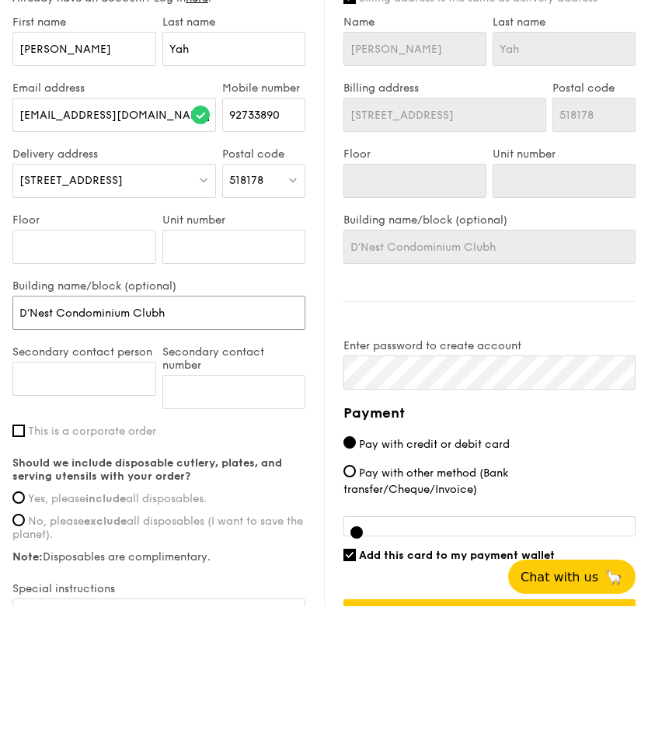
type input "D’Nest Condominium Clubho"
type input "D’Nest Condominium Clubhou"
type input "D’Nest Condominium Clubhous"
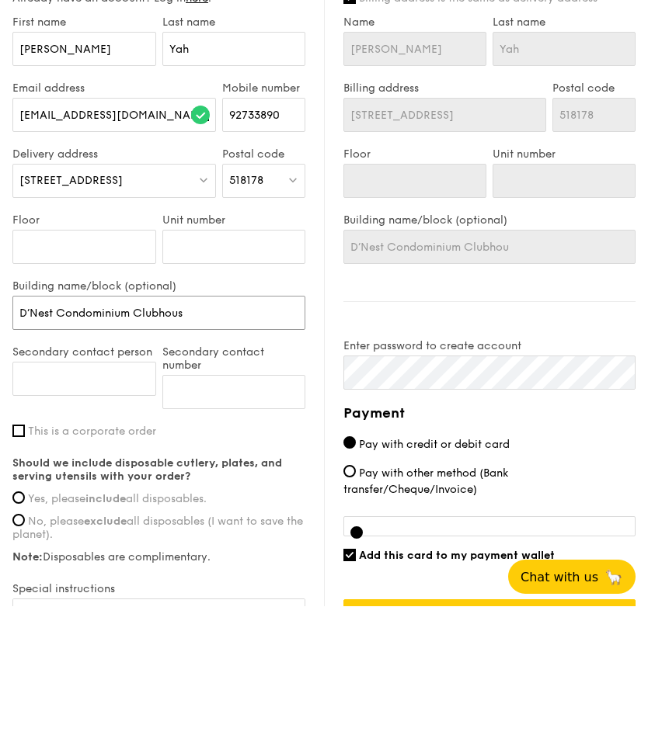
type input "D’Nest Condominium Clubhous"
type input "D’Nest Condominium Clubhouse"
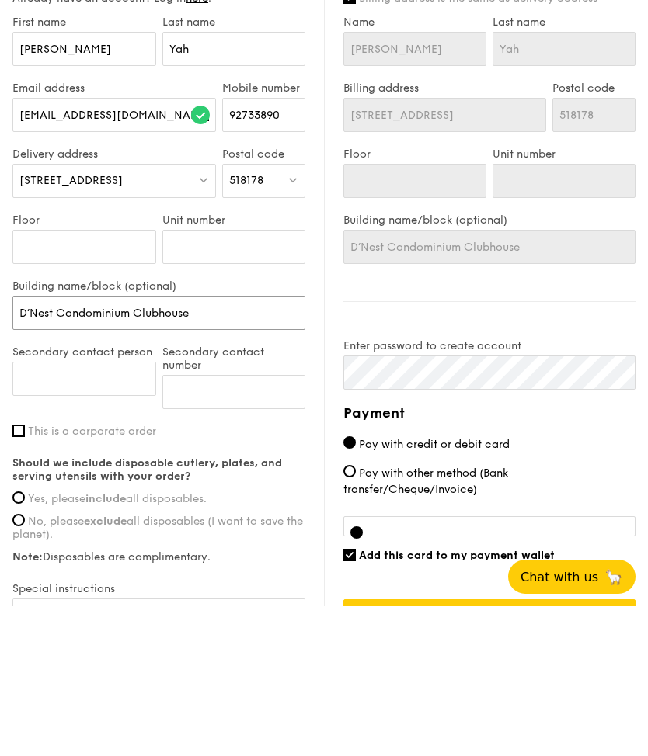
type input "D’Nest Condominium Clubhouse 1"
click at [127, 446] on input "D’Nest Condominium Clubhouse 1" at bounding box center [158, 463] width 293 height 34
type input "D’Nest Condominium, Clubhouse 1"
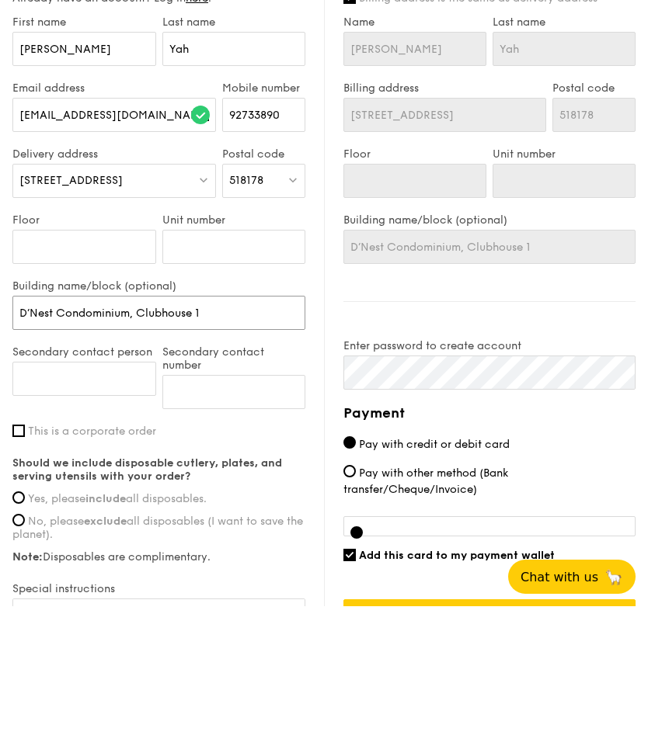
click at [258, 446] on input "D’Nest Condominium, Clubhouse 1" at bounding box center [158, 463] width 293 height 34
type input "D’Nest Condominium, Clubhouse 1,"
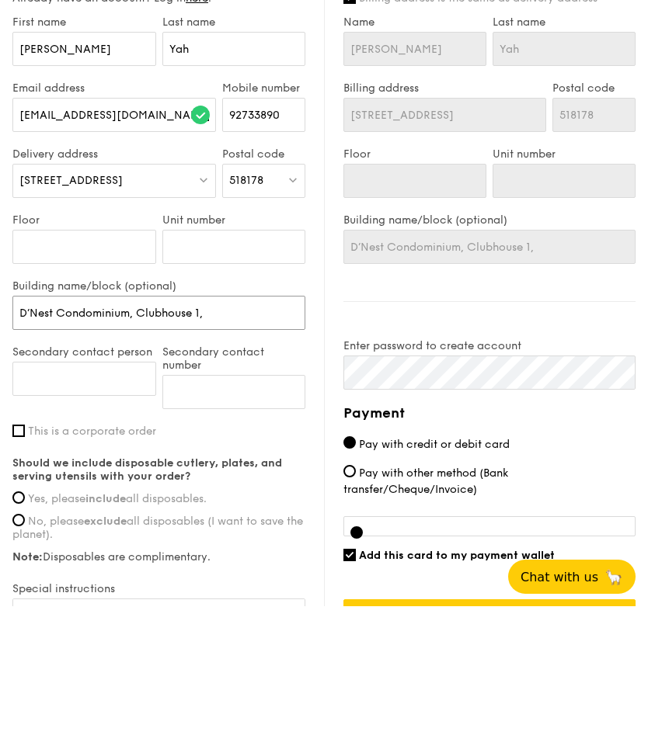
type input "D’Nest Condominium, Clubhouse 1, G"
type input "D’Nest Condominium, Clubhouse 1, Go"
type input "D’Nest Condominium, Clubhouse 1, Gou"
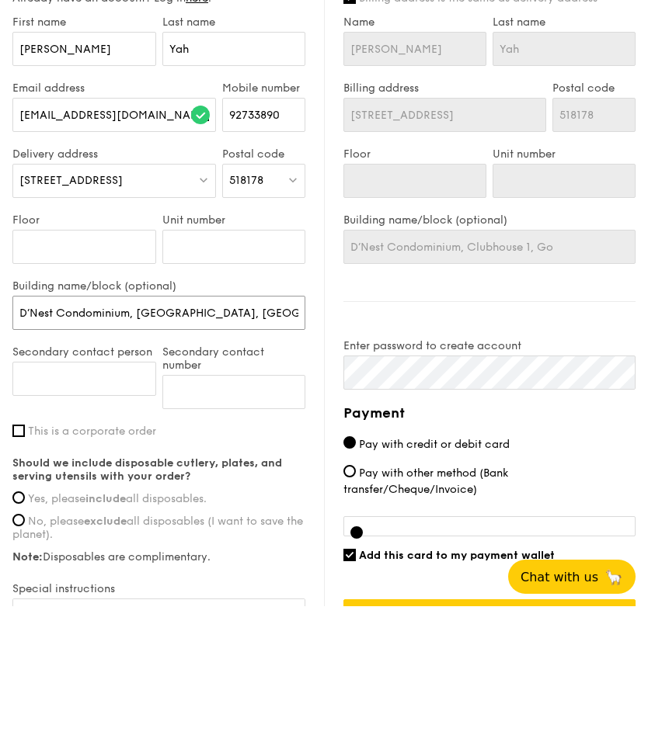
type input "D’Nest Condominium, Clubhouse 1, Gou"
type input "D’Nest Condominium, Clubhouse 1, Gour"
type input "D’Nest Condominium, Clubhouse 1, Gourm"
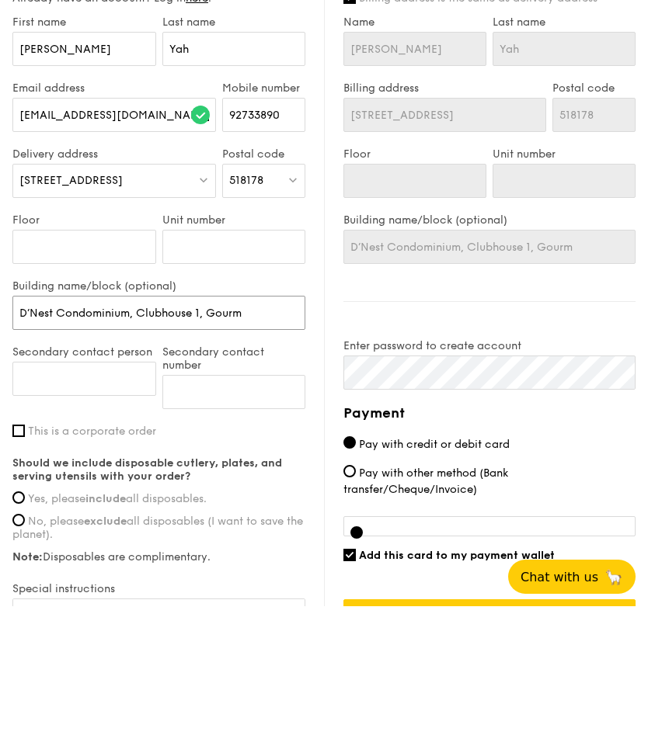
type input "D’Nest Condominium, Clubhouse 1, Gourme"
type input "D’Nest Condominium, Clubhouse 1, Gourmet"
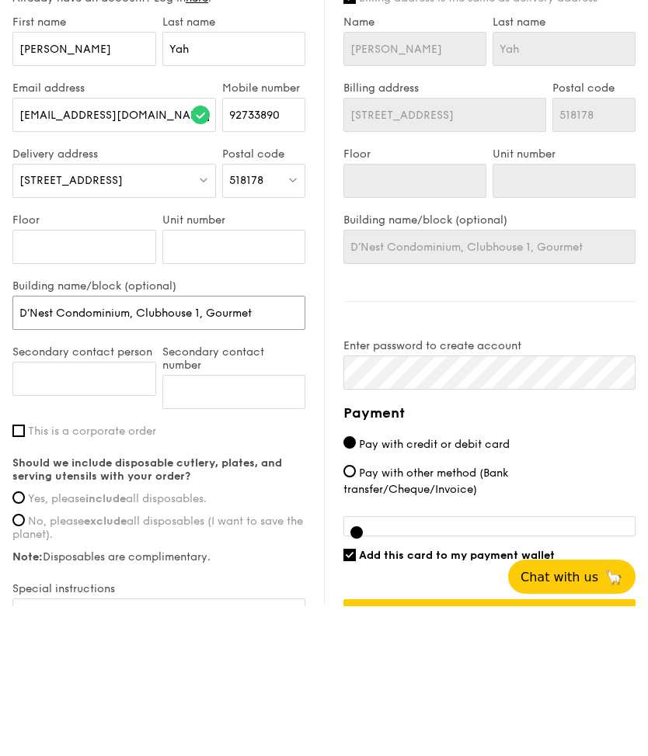
type input "D’Nest Condominium, Clubhouse 1, Gourmet"
type input "D’Nest Condominium, Clubhouse 1, Gourmet S"
type input "D’Nest Condominium, Clubhouse 1, Gourmet St"
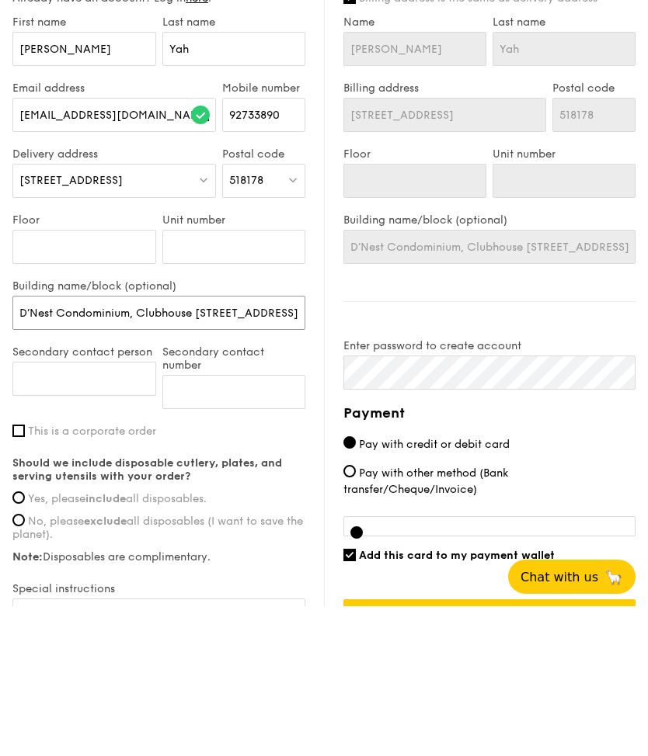
type input "D’Nest Condominium, Clubhouse 1, Gourmet Stu"
type input "D’Nest Condominium, Clubhouse 1, Gourmet Stud"
type input "D’Nest Condominium, Clubhouse 1, Gourmet Studi"
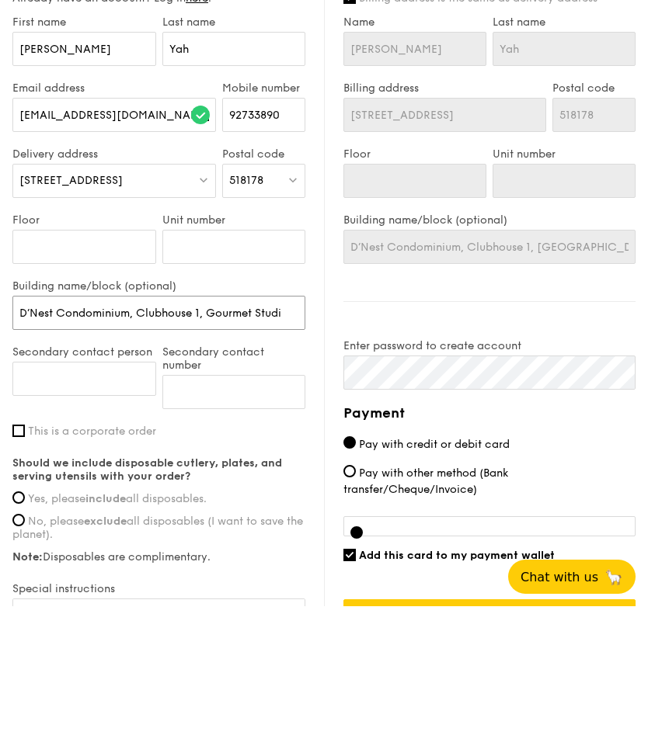
type input "D’Nest Condominium, Clubhouse 1, Gourmet Studi"
type input "D’Nest Condominium, Clubhouse 1, Gourmet Studio"
click at [93, 512] on input "Secondary contact person" at bounding box center [84, 529] width 144 height 34
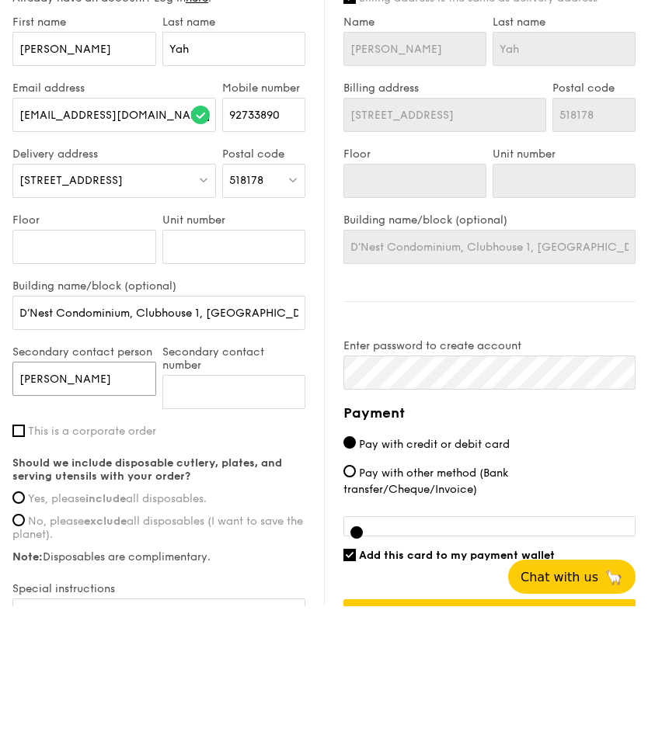
type input "Jaime Yah"
click at [276, 525] on input "Secondary contact number" at bounding box center [234, 542] width 144 height 34
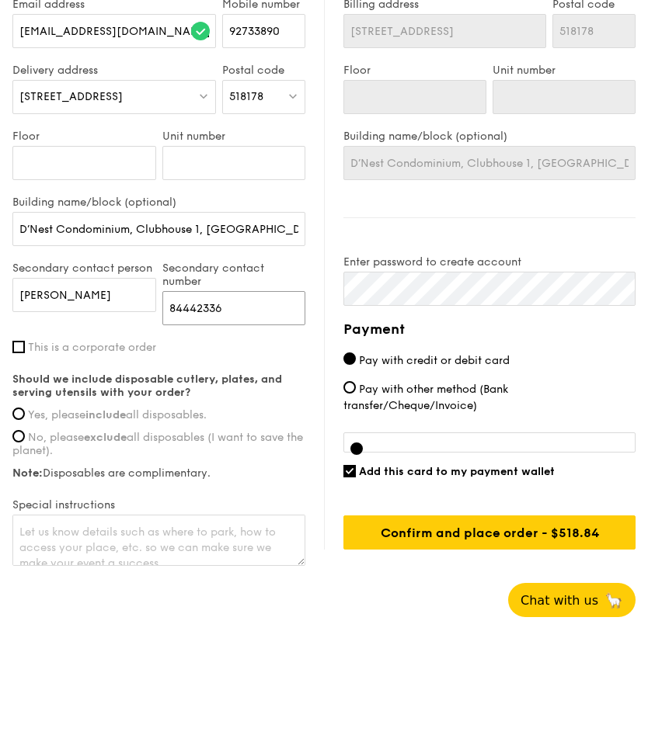
scroll to position [886, 0]
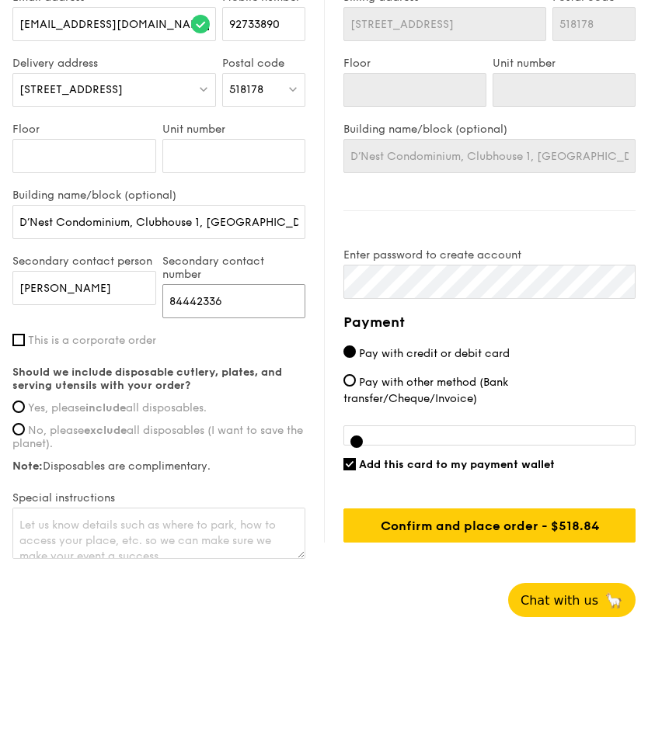
type input "84442336"
click at [33, 528] on span "Yes, please include all disposables." at bounding box center [117, 534] width 179 height 13
click at [25, 527] on input "Yes, please include all disposables." at bounding box center [18, 533] width 12 height 12
radio input "true"
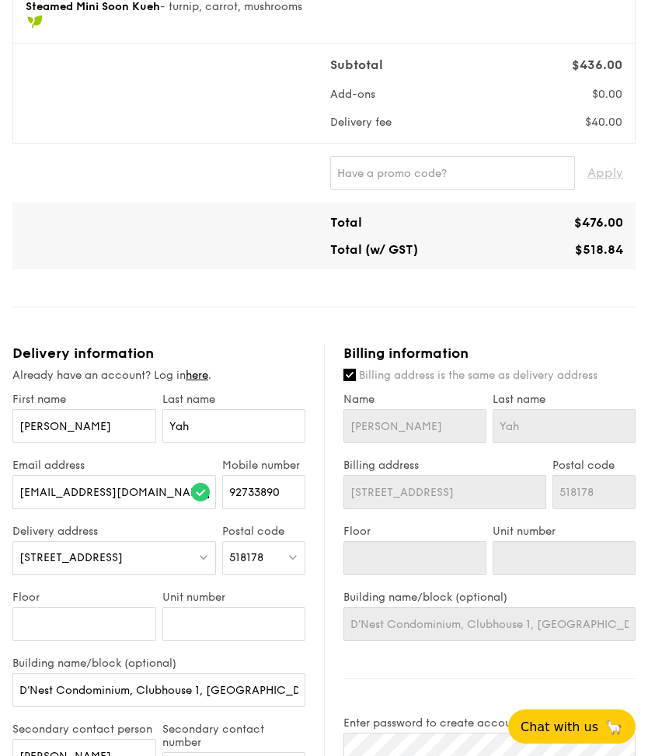
scroll to position [543, 0]
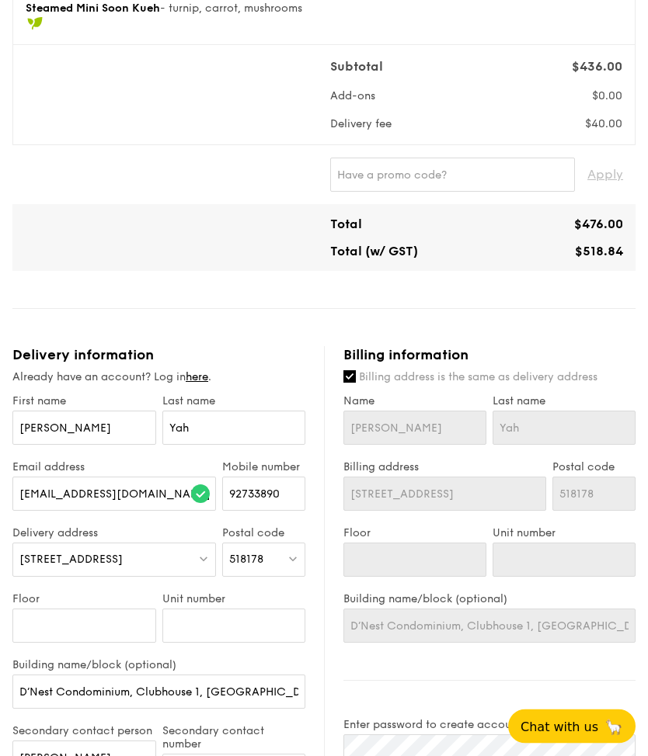
click at [345, 386] on label "Billing address is the same as delivery address" at bounding box center [489, 378] width 292 height 16
click at [345, 384] on input "Billing address is the same as delivery address" at bounding box center [349, 377] width 12 height 12
checkbox input "false"
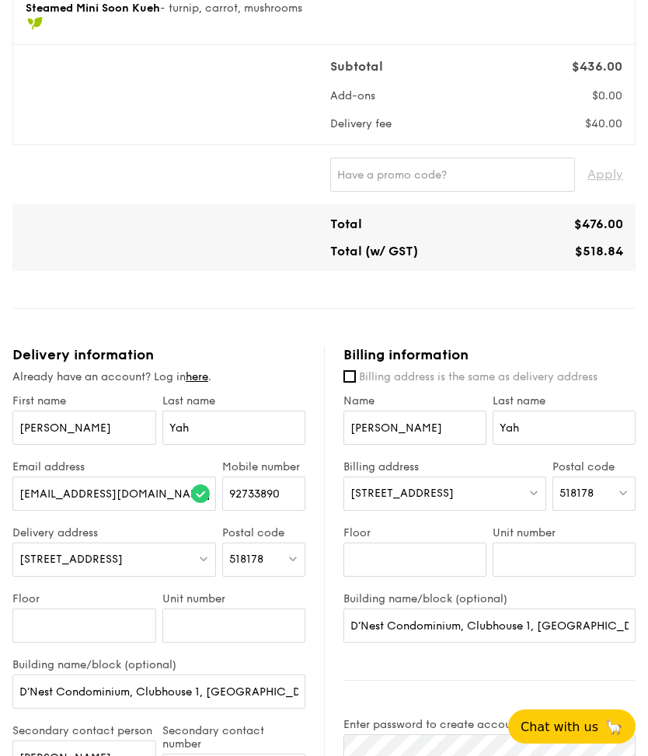
click at [530, 498] on img at bounding box center [533, 493] width 11 height 12
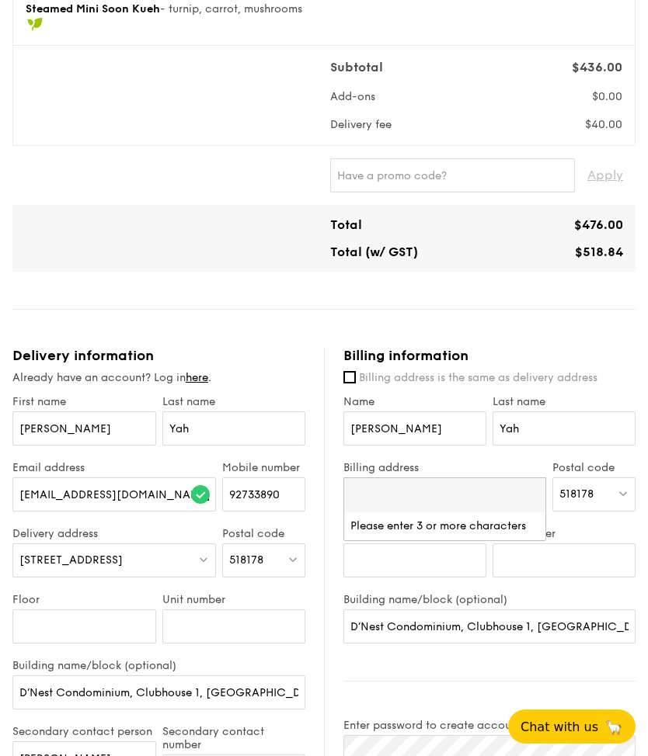
click at [593, 488] on div "518178" at bounding box center [593, 495] width 83 height 34
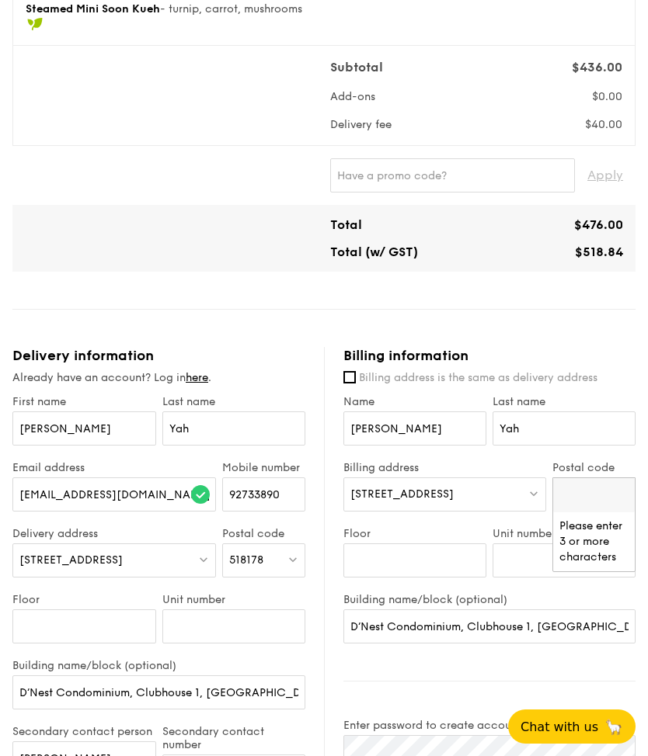
click at [584, 498] on input "search" at bounding box center [594, 495] width 82 height 34
type input "510531"
click at [596, 533] on div "531 Pasir Ris Drive 1" at bounding box center [585, 527] width 52 height 16
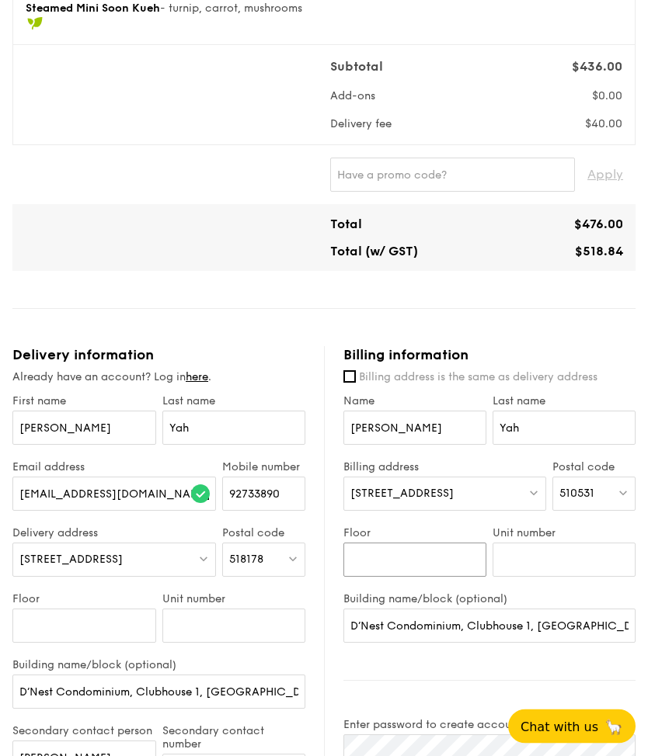
click at [444, 565] on input "Floor" at bounding box center [414, 561] width 143 height 34
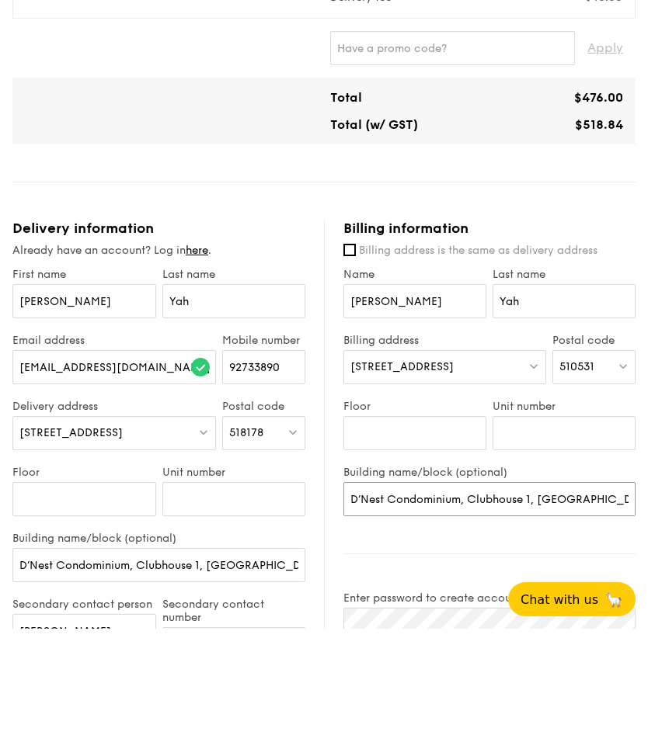
click at [576, 610] on input "D’Nest Condominium, Clubhouse 1, Gourmet Studio" at bounding box center [489, 627] width 292 height 34
click at [585, 610] on input "D’Nest Condominium, Clubhouse 1, Gourmet Studio" at bounding box center [489, 627] width 292 height 34
click at [586, 610] on input "D’Nest Condominium, Clubhouse 1, Gourmet Studio" at bounding box center [489, 627] width 292 height 34
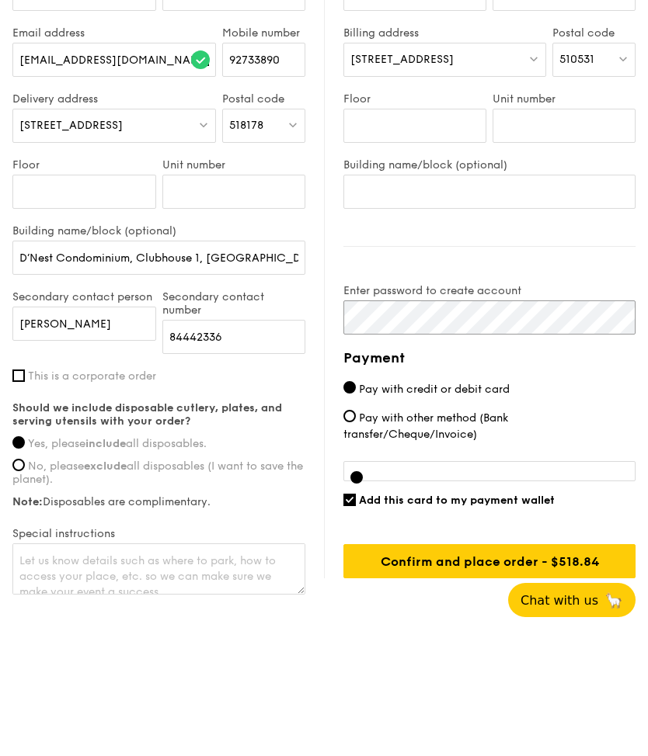
scroll to position [852, 0]
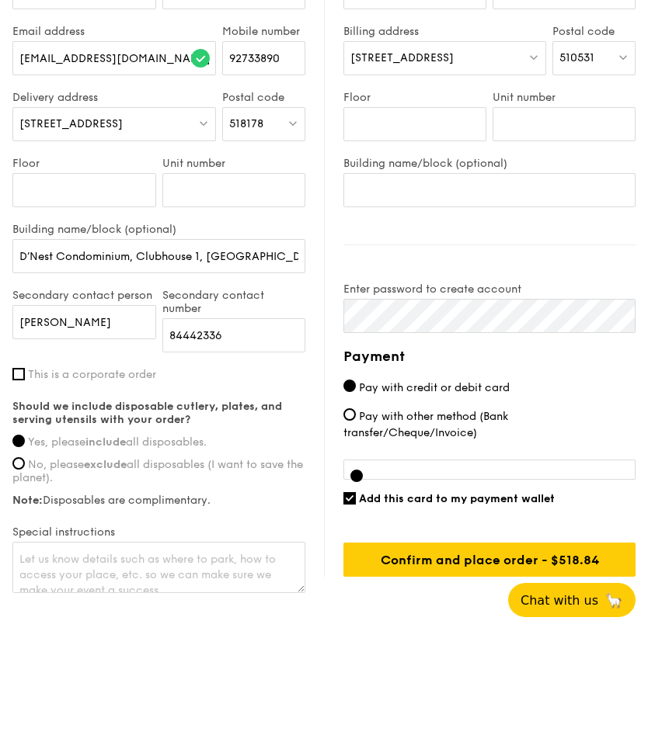
click at [511, 619] on span "Add this card to my payment wallet" at bounding box center [457, 625] width 196 height 13
click at [356, 619] on input "Add this card to my payment wallet" at bounding box center [349, 625] width 12 height 12
checkbox input "false"
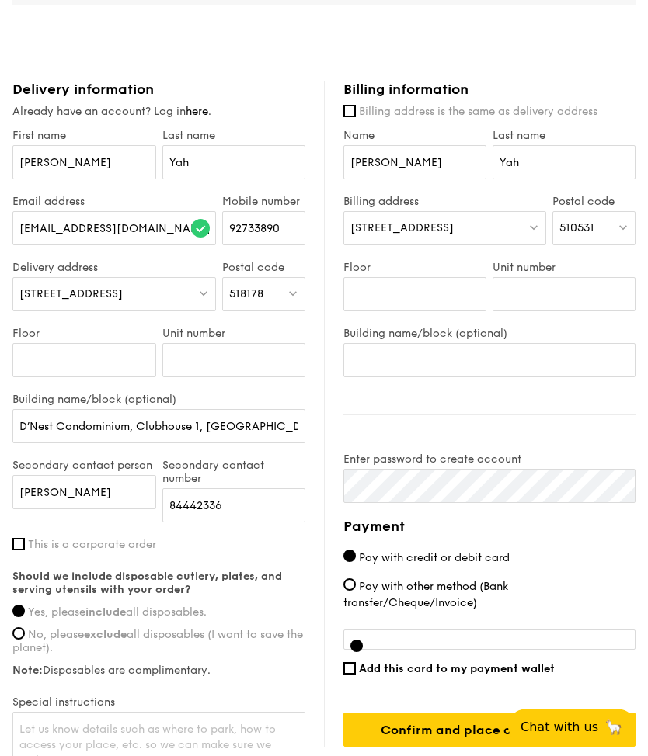
scroll to position [808, 0]
click at [554, 737] on input "Confirm and place order - $518.84" at bounding box center [489, 730] width 292 height 34
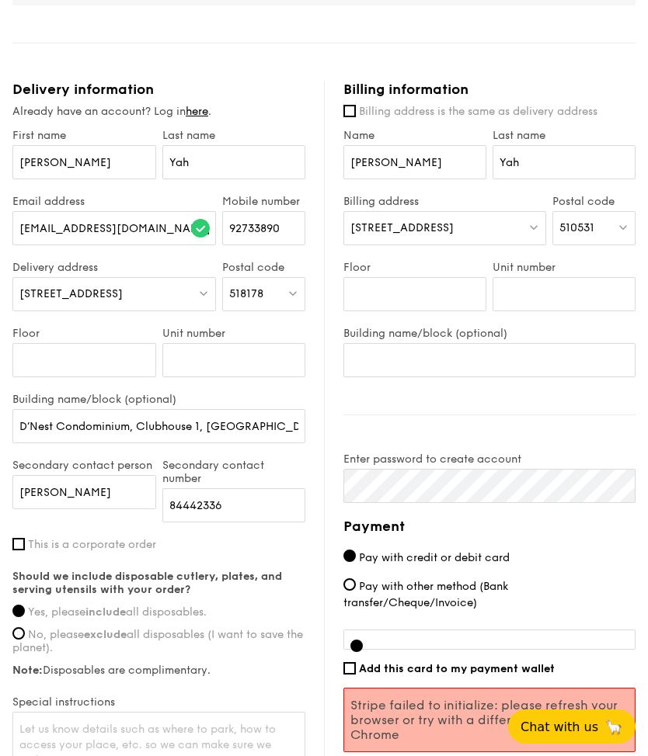
click at [449, 582] on label "Pay with other method (Bank transfer/Cheque/Invoice)" at bounding box center [489, 594] width 292 height 33
click at [356, 582] on input "Pay with other method (Bank transfer/Cheque/Invoice)" at bounding box center [349, 584] width 12 height 12
radio input "true"
click at [457, 555] on span "Pay with credit or debit card" at bounding box center [434, 557] width 151 height 13
click at [356, 555] on input "Pay with credit or debit card" at bounding box center [349, 556] width 12 height 12
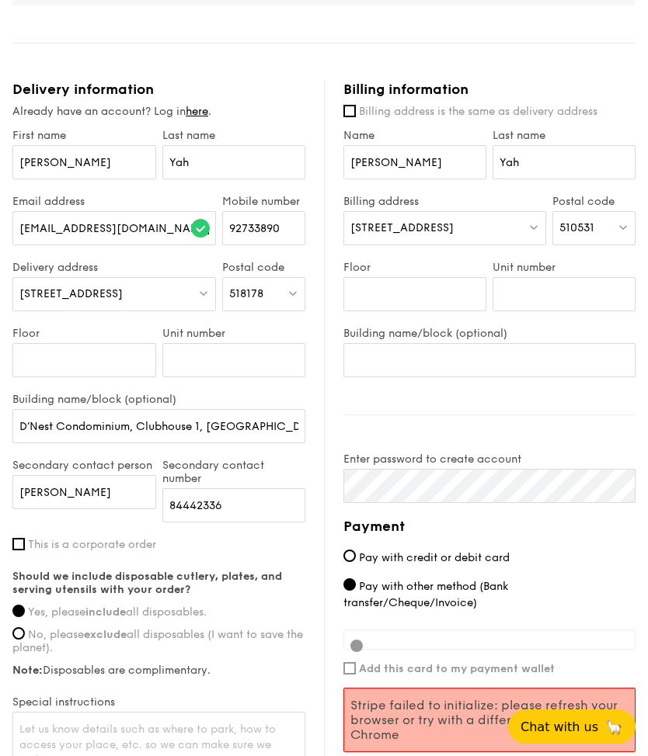
radio input "true"
click at [513, 635] on div at bounding box center [489, 640] width 292 height 20
click at [512, 644] on div at bounding box center [489, 640] width 292 height 20
click at [359, 642] on div at bounding box center [489, 640] width 292 height 20
click at [364, 646] on div at bounding box center [489, 640] width 292 height 20
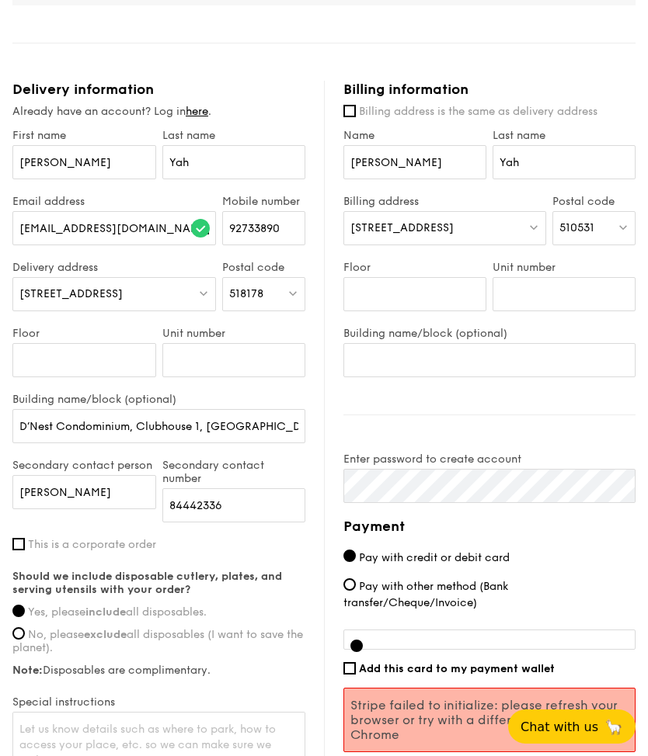
click at [523, 676] on span "Add this card to my payment wallet" at bounding box center [457, 668] width 196 height 13
click at [356, 675] on input "Add this card to my payment wallet" at bounding box center [349, 668] width 12 height 12
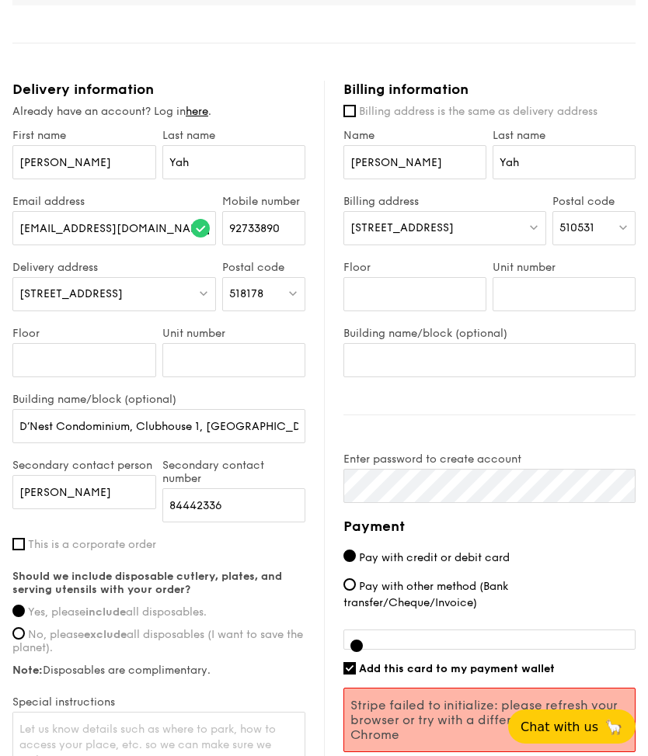
click at [532, 665] on span "Add this card to my payment wallet" at bounding box center [457, 668] width 196 height 13
click at [356, 665] on input "Add this card to my payment wallet" at bounding box center [349, 668] width 12 height 12
checkbox input "false"
click at [391, 825] on div "Mini Buffet $21.80 /guest ($23.76 w/ GST) 20 guests Serving time: Oct 17, 2025,…" at bounding box center [323, 110] width 623 height 1501
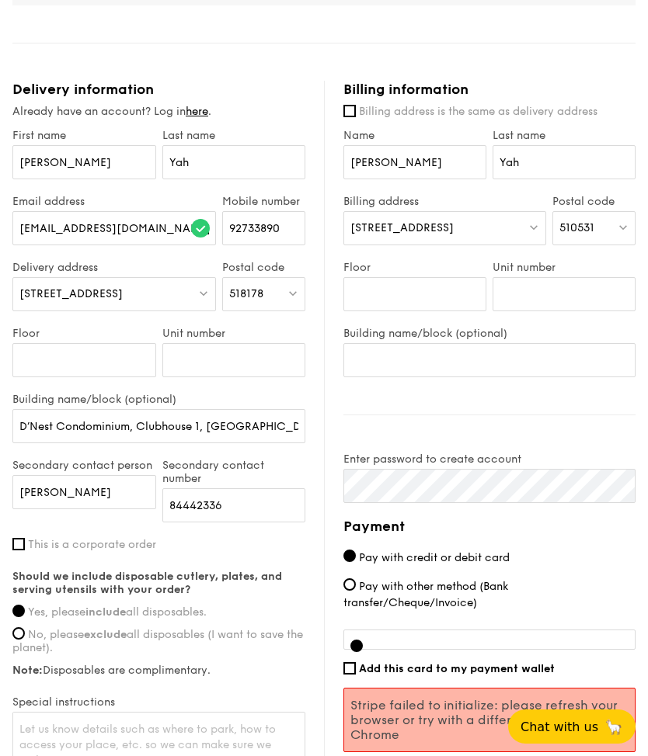
click at [383, 634] on div at bounding box center [489, 640] width 292 height 20
click at [412, 634] on div at bounding box center [489, 640] width 292 height 20
click at [364, 640] on div at bounding box center [489, 640] width 292 height 20
click at [359, 647] on div at bounding box center [356, 646] width 12 height 12
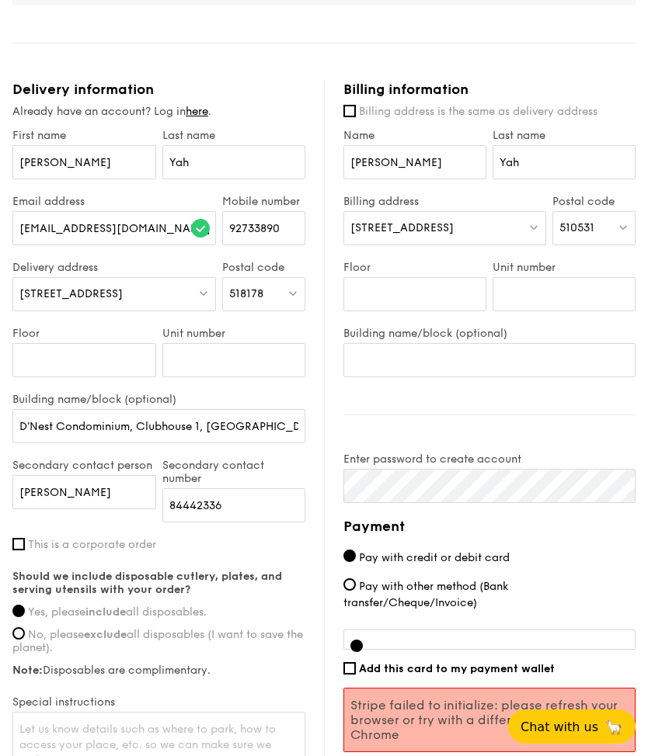
click at [359, 644] on div at bounding box center [356, 646] width 12 height 12
click at [362, 651] on div at bounding box center [356, 646] width 12 height 12
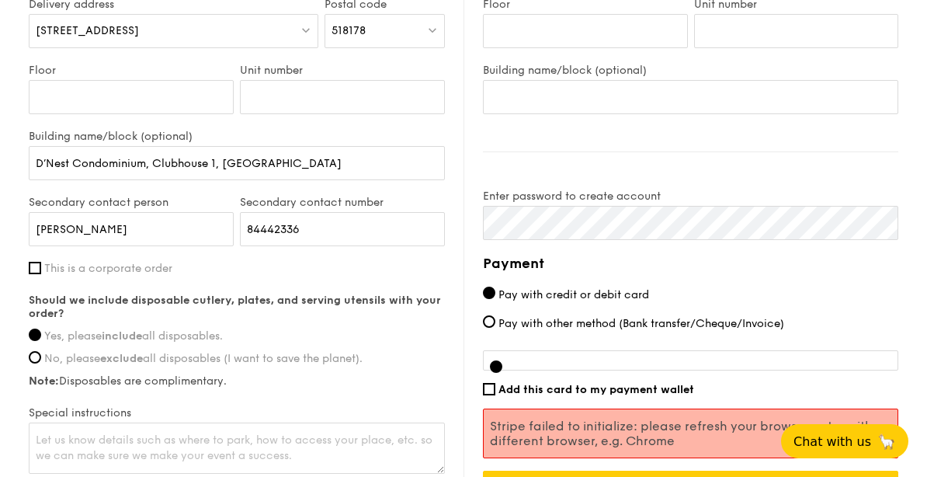
scroll to position [1044, 0]
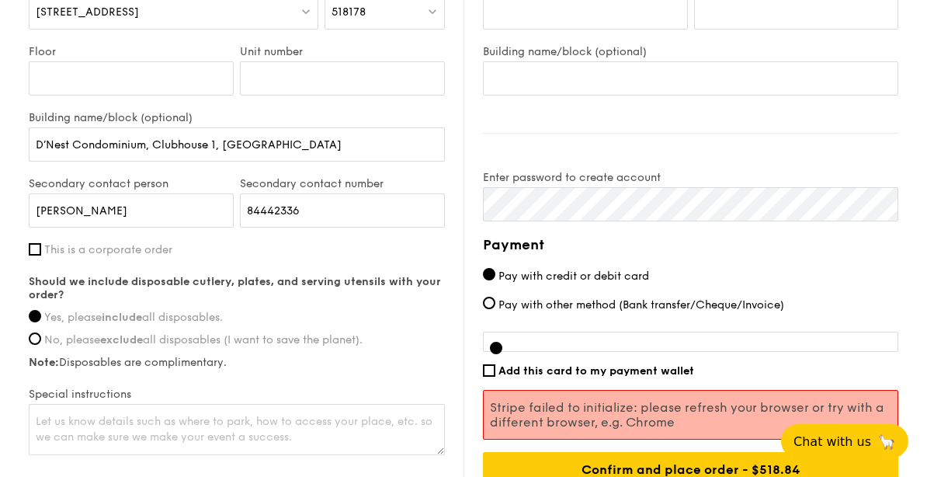
click at [647, 311] on span "Pay with other method (Bank transfer/Cheque/Invoice)" at bounding box center [641, 304] width 286 height 13
click at [495, 309] on input "Pay with other method (Bank transfer/Cheque/Invoice)" at bounding box center [489, 303] width 12 height 12
radio input "true"
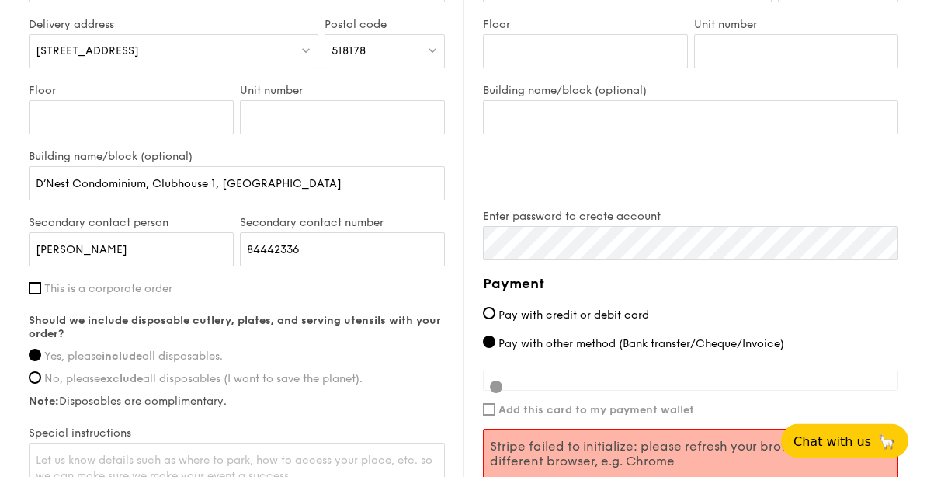
scroll to position [1014, 0]
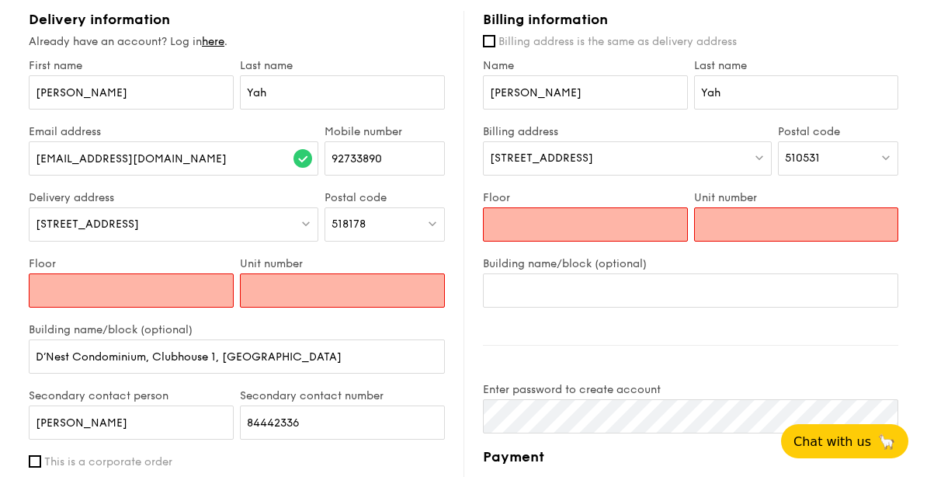
scroll to position [825, 0]
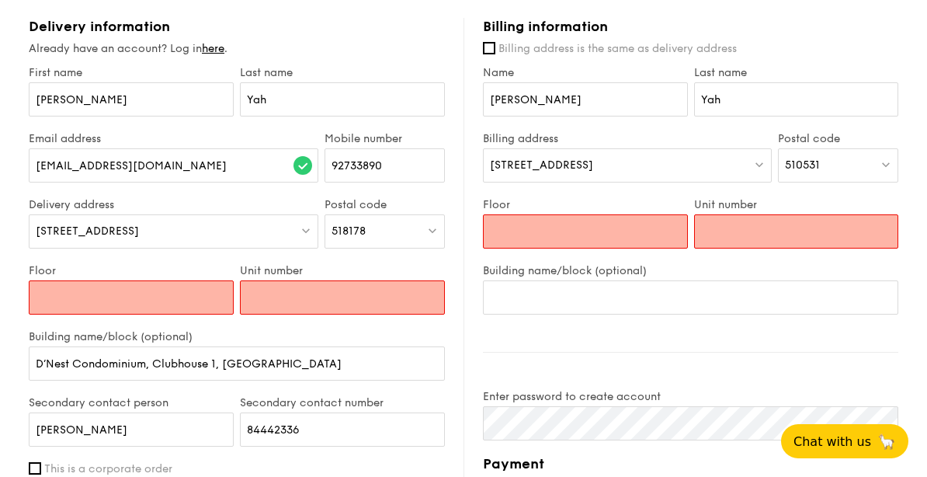
click at [624, 235] on input "Floor" at bounding box center [585, 231] width 205 height 34
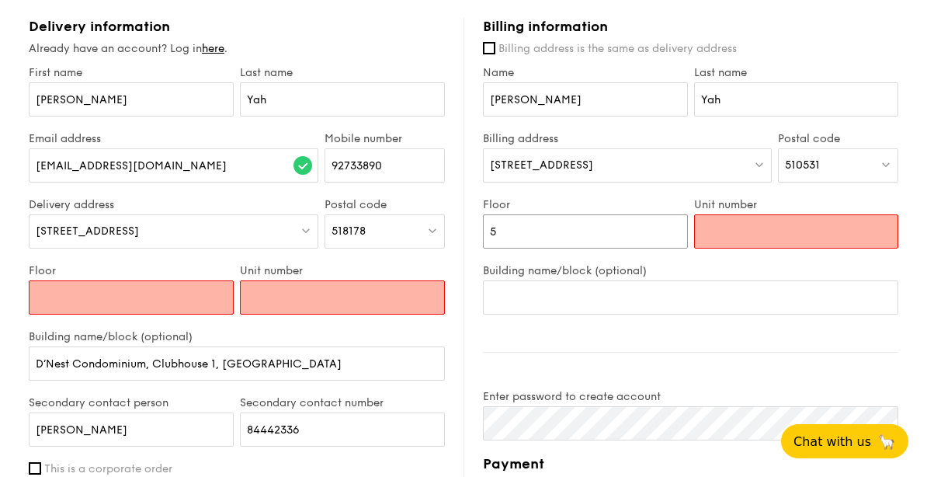
type input "5"
click at [647, 224] on input "Unit number" at bounding box center [796, 231] width 205 height 34
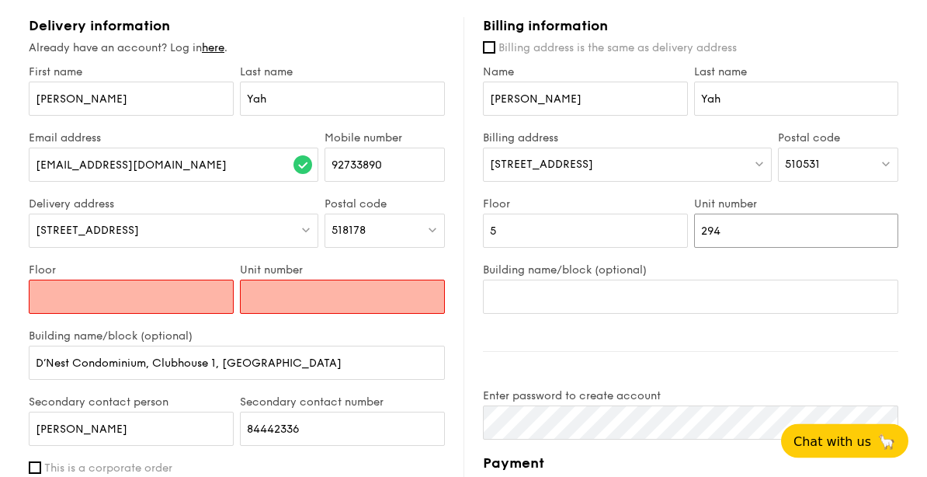
type input "294"
click at [105, 299] on input "Floor" at bounding box center [131, 297] width 205 height 34
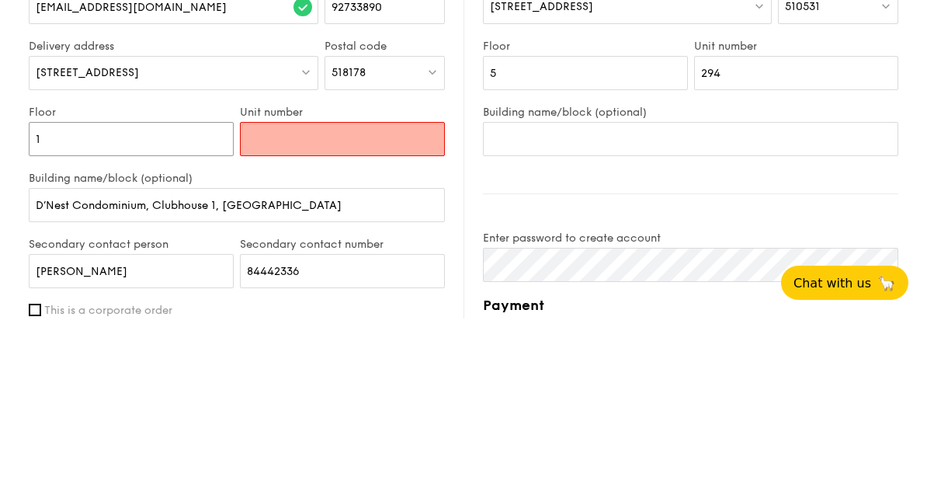
type input "1"
click at [270, 280] on input "Unit number" at bounding box center [342, 297] width 205 height 34
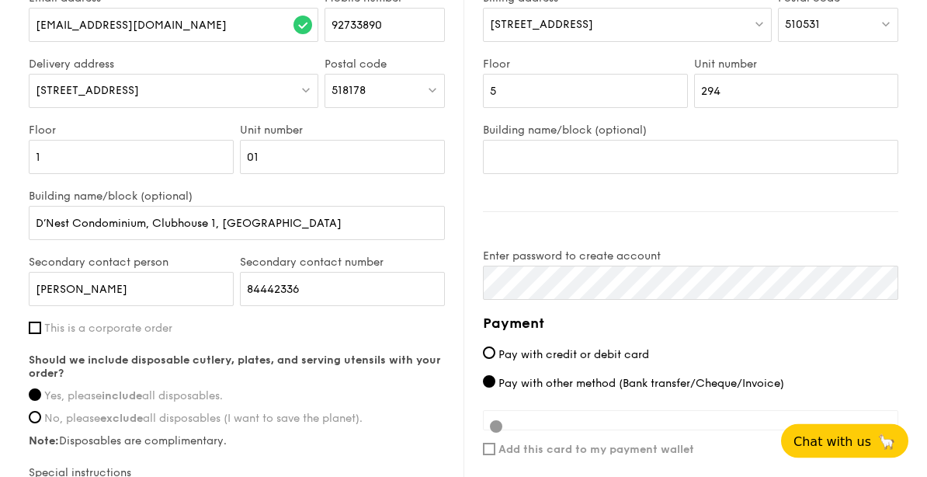
scroll to position [1015, 0]
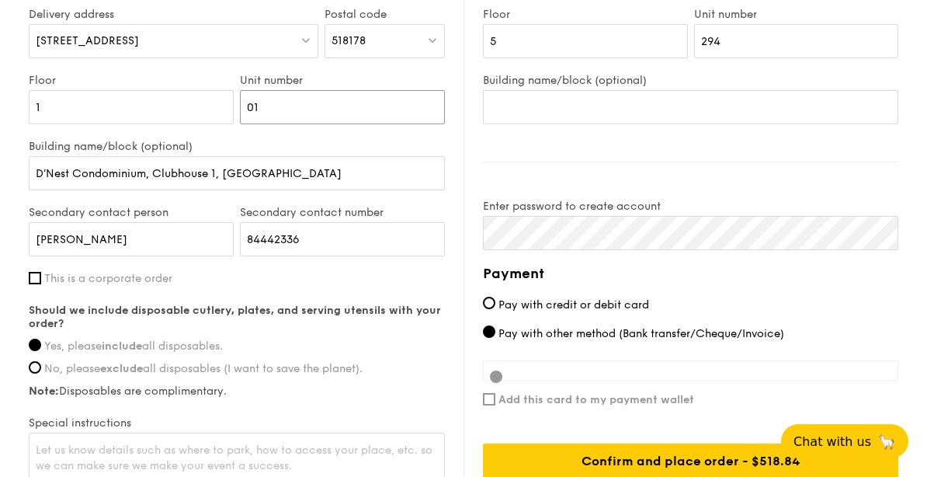
type input "01"
click at [611, 304] on span "Pay with credit or debit card" at bounding box center [573, 304] width 151 height 13
click at [495, 304] on input "Pay with credit or debit card" at bounding box center [489, 303] width 12 height 12
radio input "true"
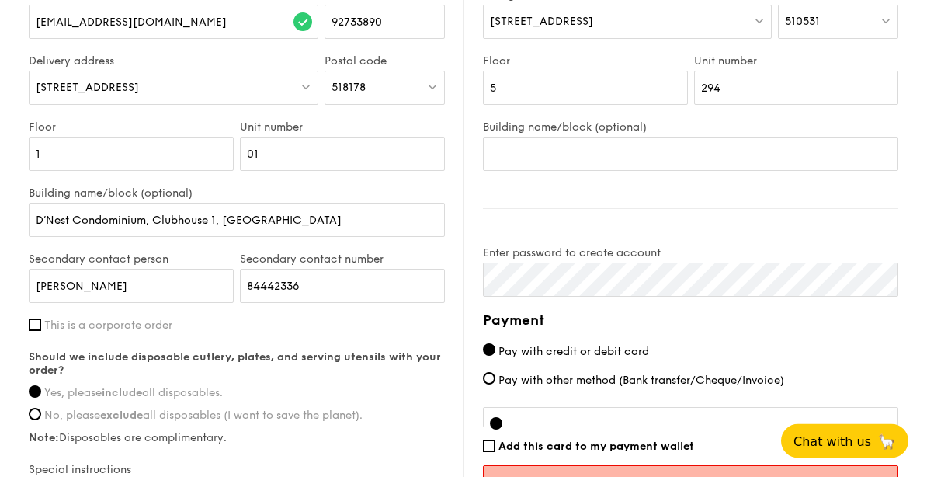
scroll to position [968, 0]
click at [647, 386] on span "Pay with other method (Bank transfer/Cheque/Invoice)" at bounding box center [641, 379] width 286 height 13
click at [495, 384] on input "Pay with other method (Bank transfer/Cheque/Invoice)" at bounding box center [489, 378] width 12 height 12
radio input "true"
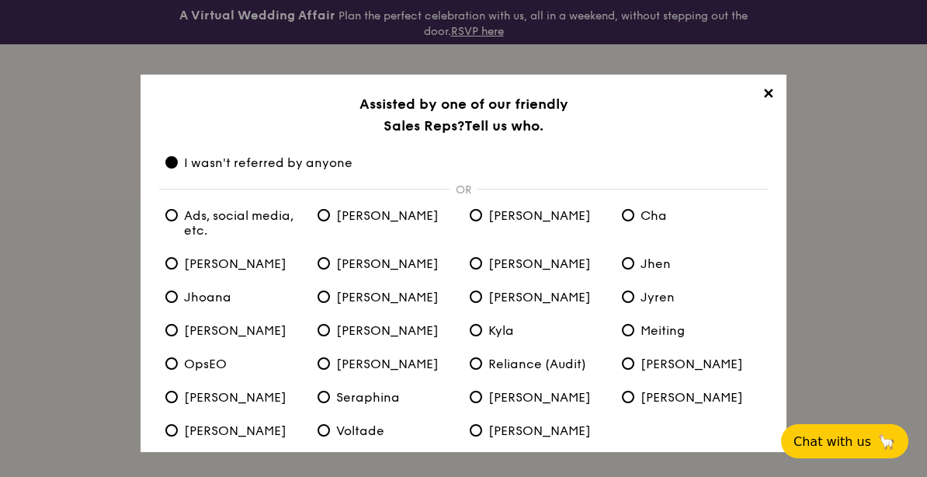
click at [373, 338] on label "Kenn" at bounding box center [387, 330] width 152 height 15
click at [330, 336] on input "Kenn" at bounding box center [324, 330] width 12 height 12
radio input "true"
radio anyone "false"
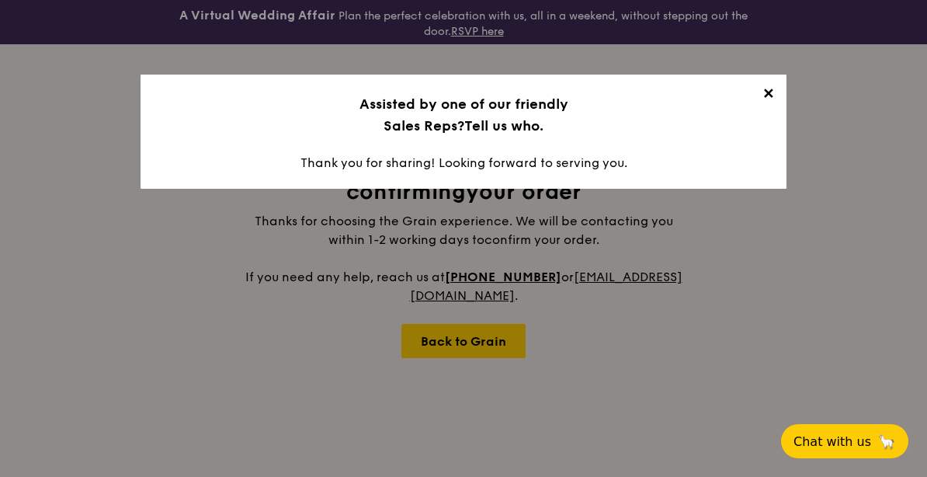
click at [647, 96] on span "✕" at bounding box center [768, 96] width 22 height 22
